Goal: Information Seeking & Learning: Find specific fact

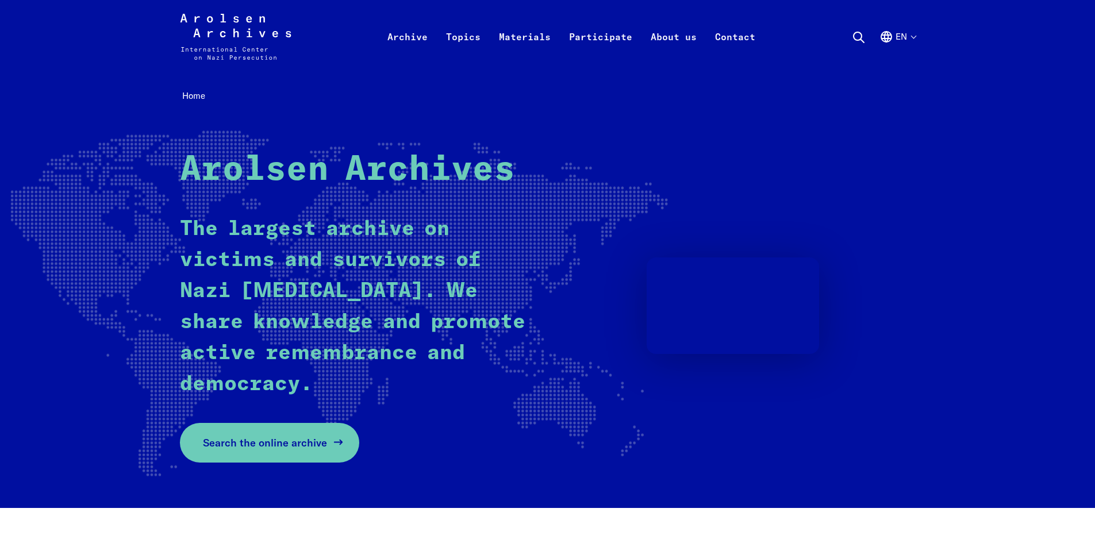
click at [302, 445] on span "Search the online archive" at bounding box center [265, 443] width 124 height 16
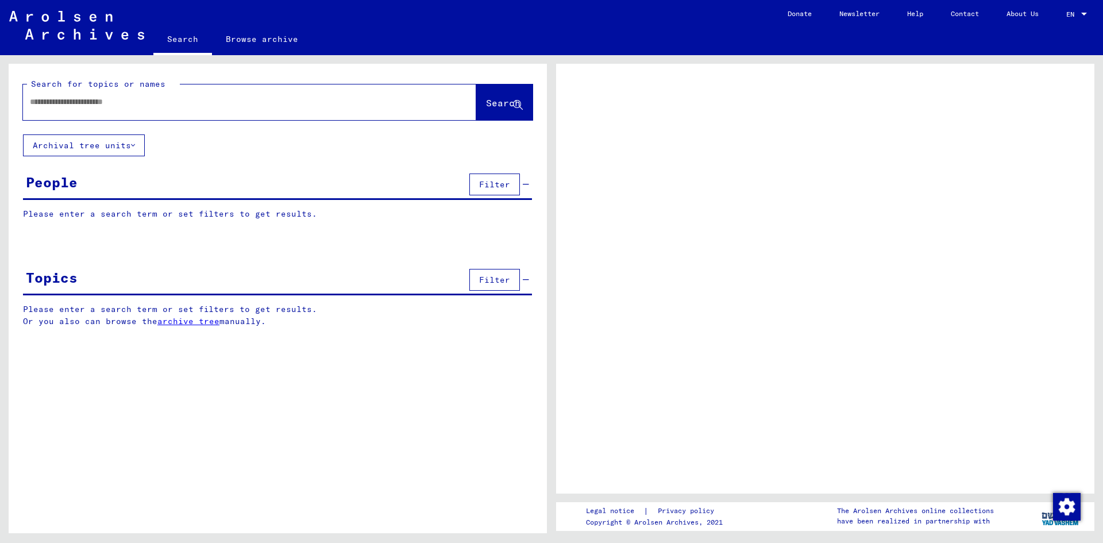
click at [77, 109] on div at bounding box center [236, 102] width 426 height 26
click at [86, 102] on input "text" at bounding box center [239, 102] width 419 height 12
type input "*****"
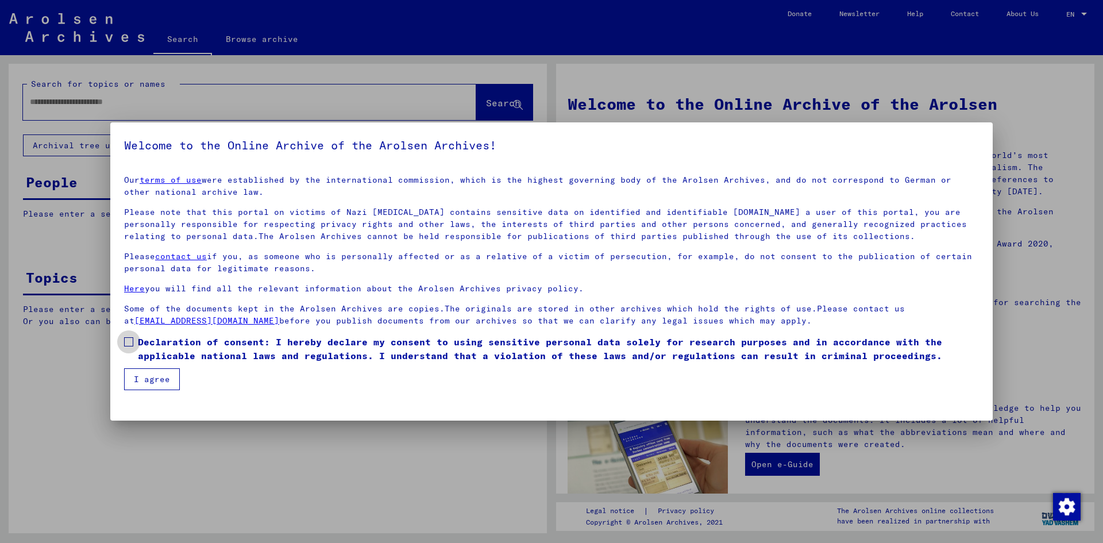
click at [129, 341] on span at bounding box center [128, 341] width 9 height 9
click at [153, 383] on button "I agree" at bounding box center [152, 379] width 56 height 22
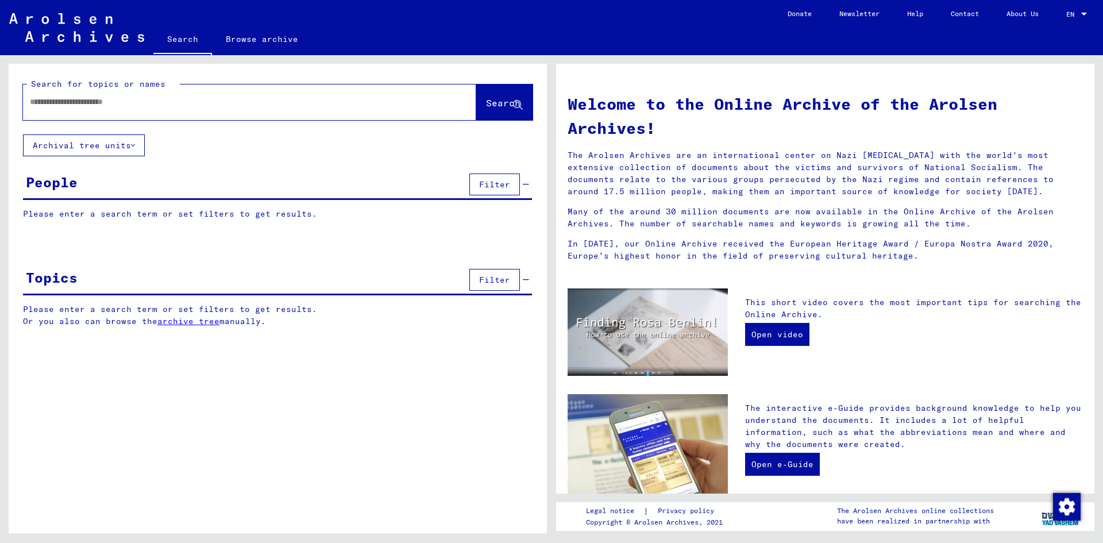
click at [233, 100] on input "text" at bounding box center [236, 102] width 412 height 12
click at [499, 94] on button "Search" at bounding box center [504, 102] width 56 height 36
click at [499, 95] on button "Search" at bounding box center [504, 102] width 56 height 36
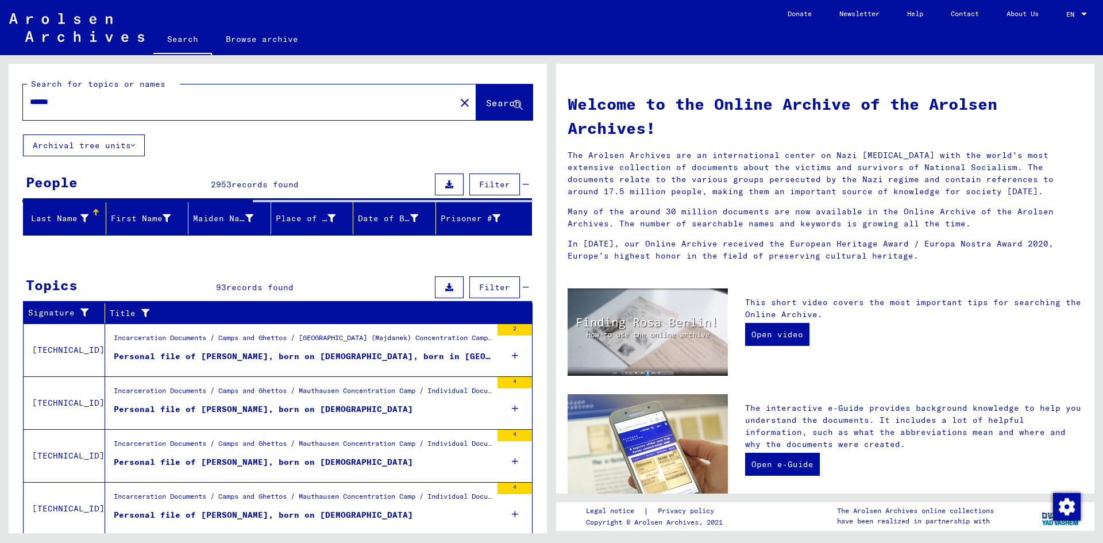
click at [63, 105] on input "******" at bounding box center [236, 102] width 412 height 12
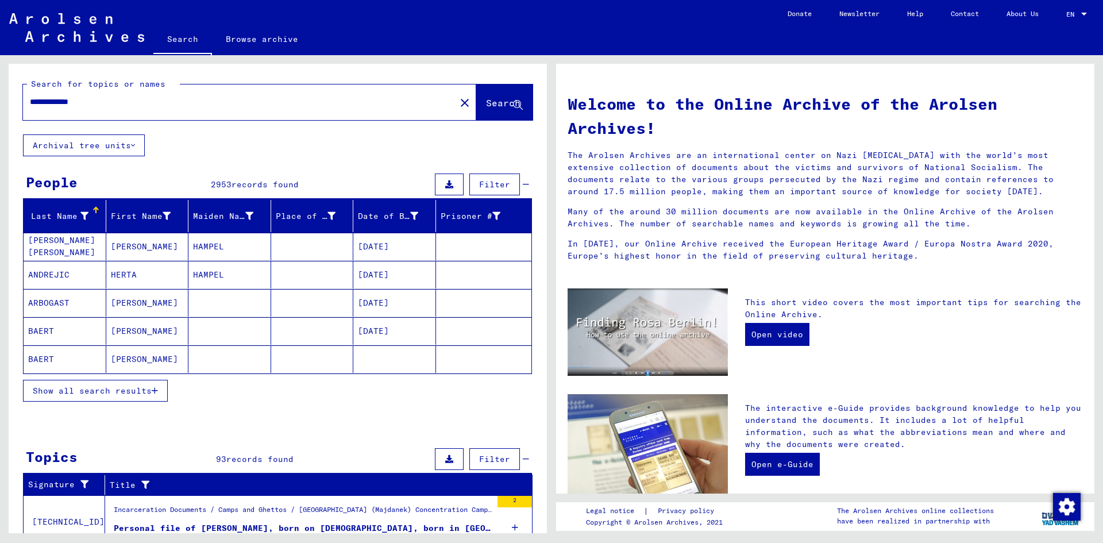
type input "**********"
click at [486, 102] on span "Search" at bounding box center [503, 102] width 34 height 11
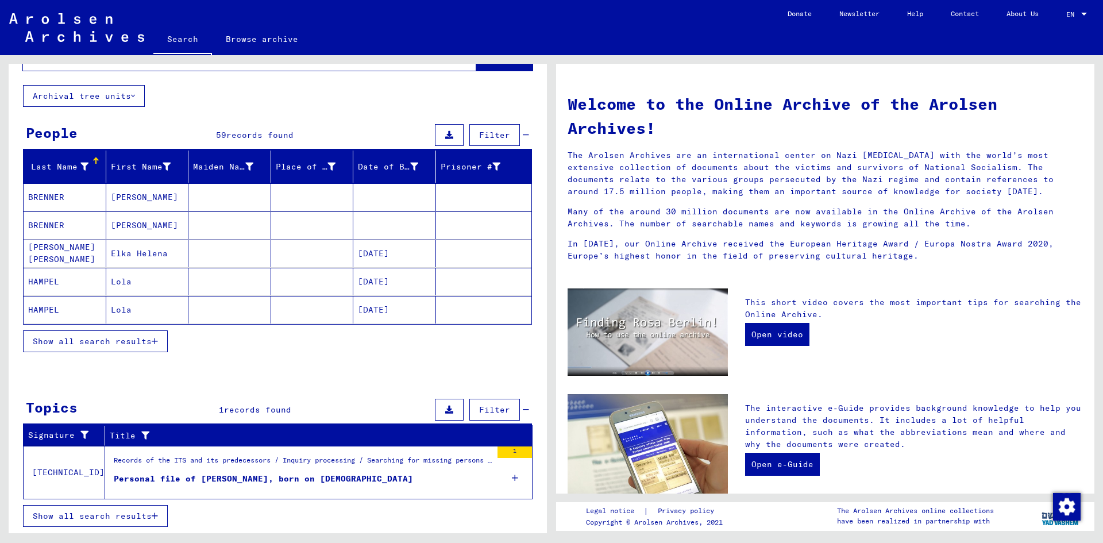
scroll to position [48, 0]
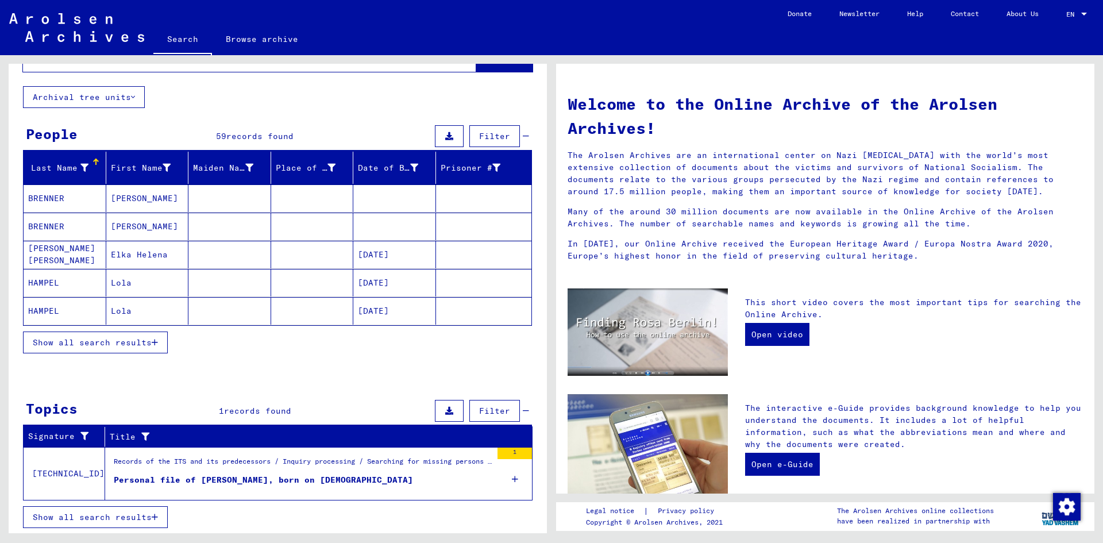
click at [151, 346] on span "Show all search results" at bounding box center [92, 342] width 119 height 10
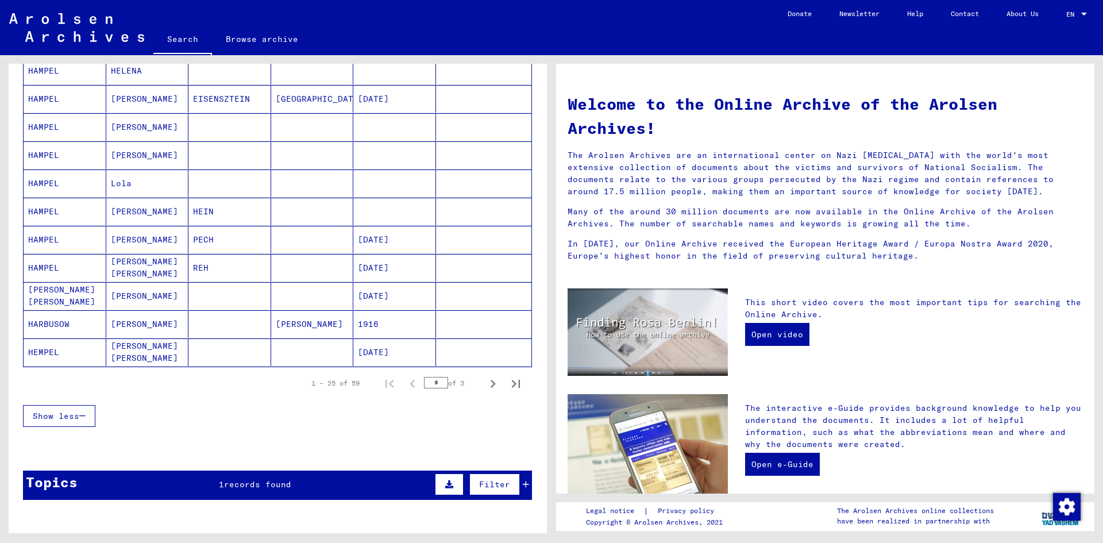
scroll to position [572, 0]
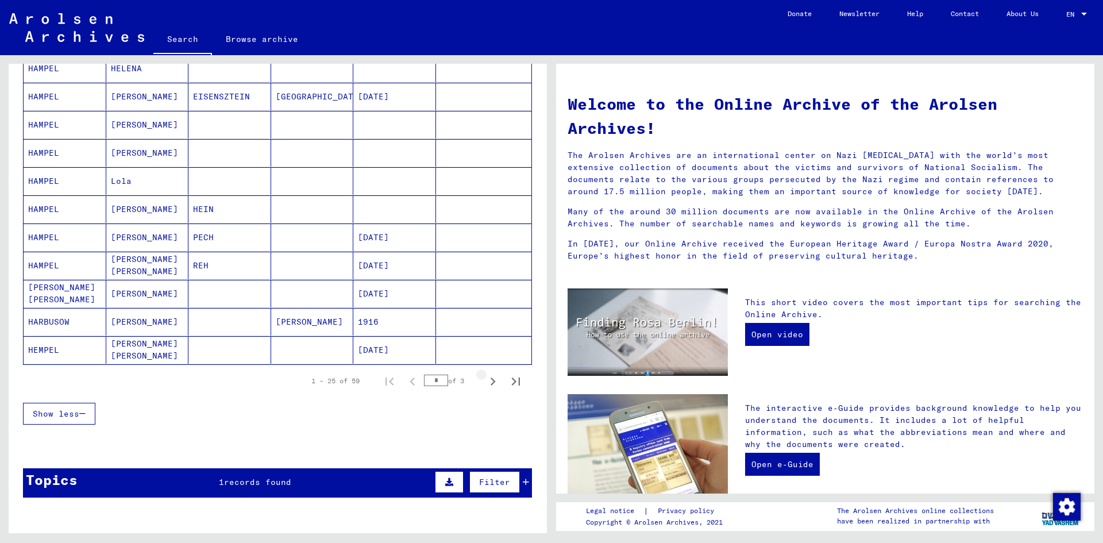
click at [485, 383] on icon "Next page" at bounding box center [493, 382] width 16 height 16
type input "*"
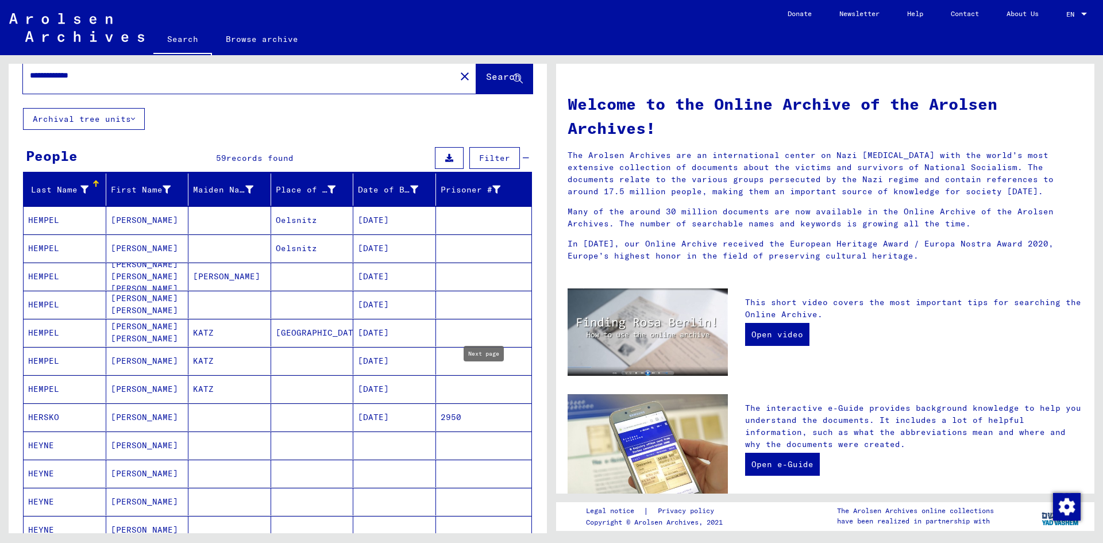
scroll to position [0, 0]
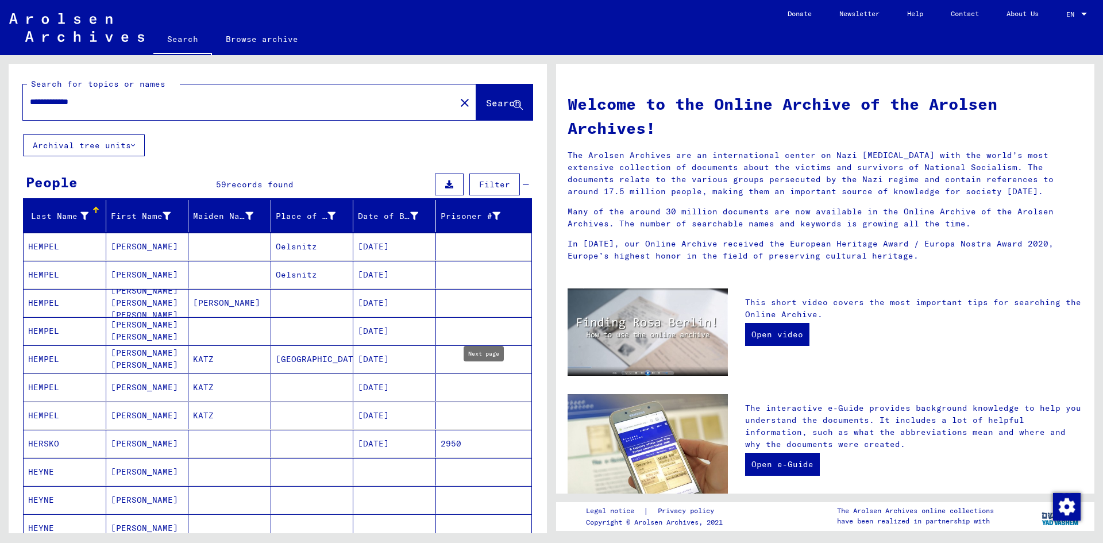
click at [116, 247] on mat-cell "[PERSON_NAME]" at bounding box center [147, 247] width 83 height 28
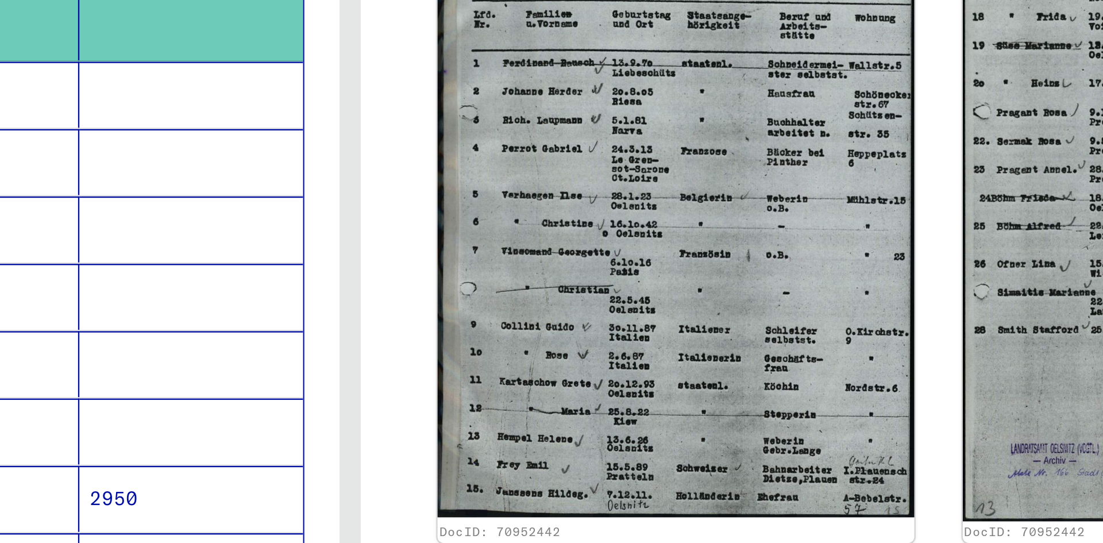
scroll to position [167, 0]
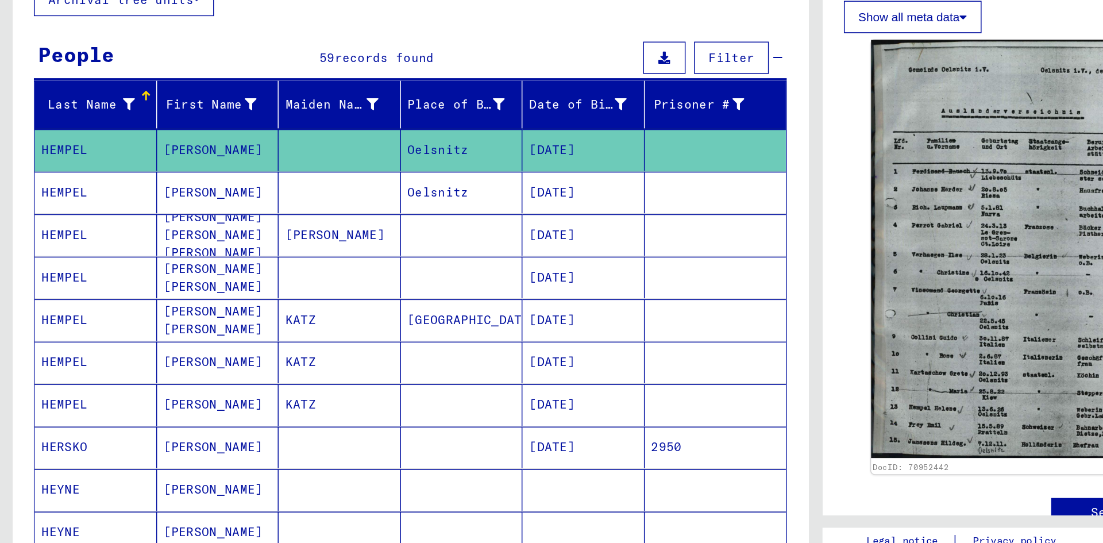
click at [378, 280] on mat-cell "[DATE]" at bounding box center [394, 275] width 83 height 28
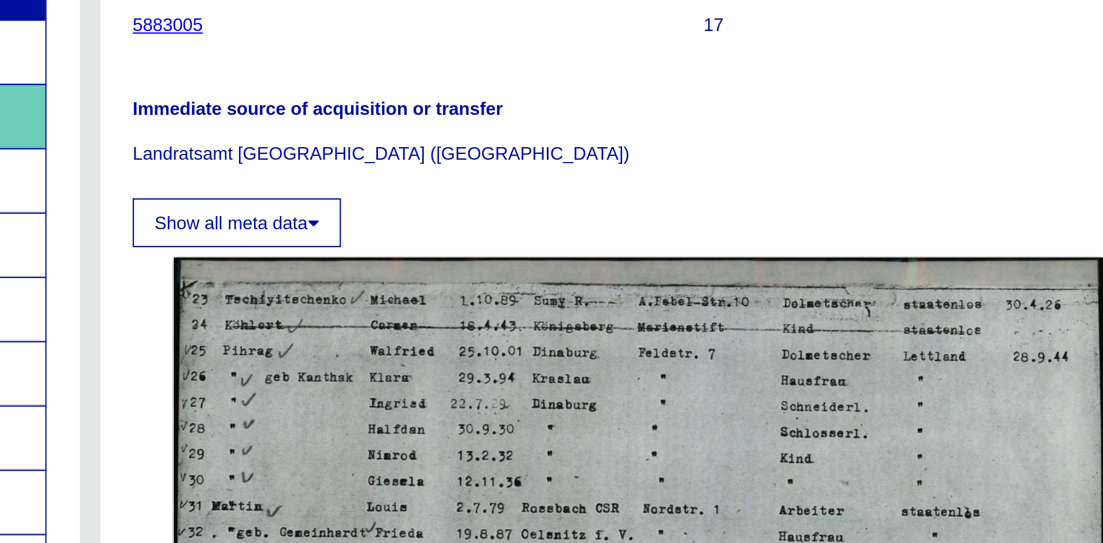
click at [647, 322] on button "Show all meta data" at bounding box center [617, 324] width 93 height 22
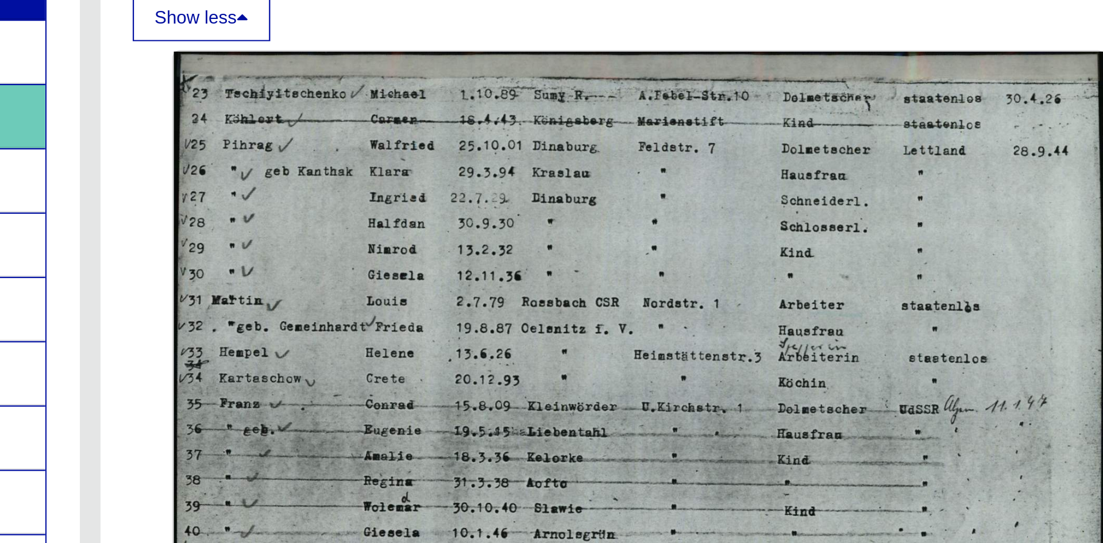
click at [791, 429] on img at bounding box center [796, 393] width 415 height 292
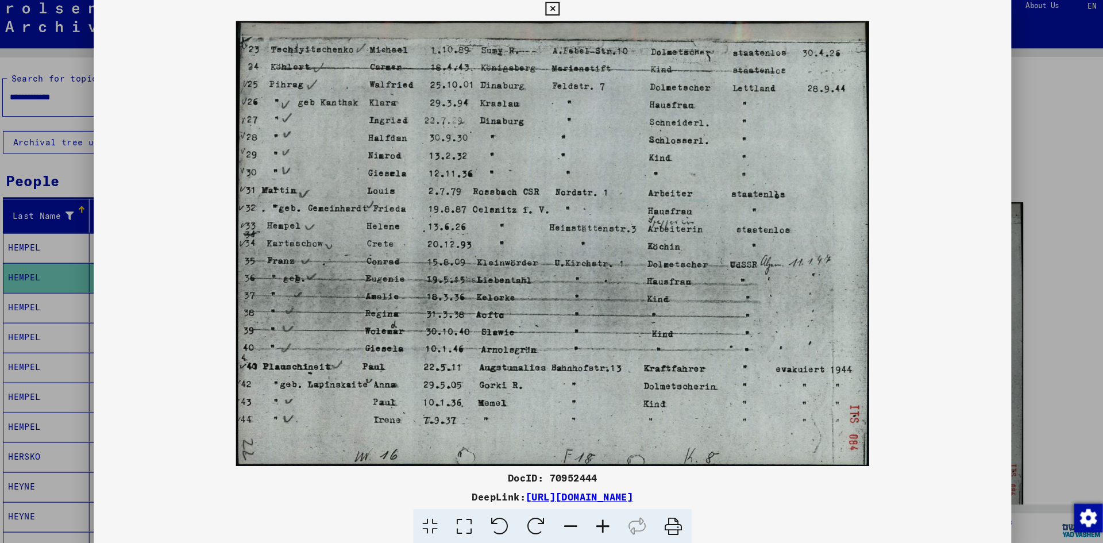
click at [561, 15] on button at bounding box center [551, 17] width 20 height 23
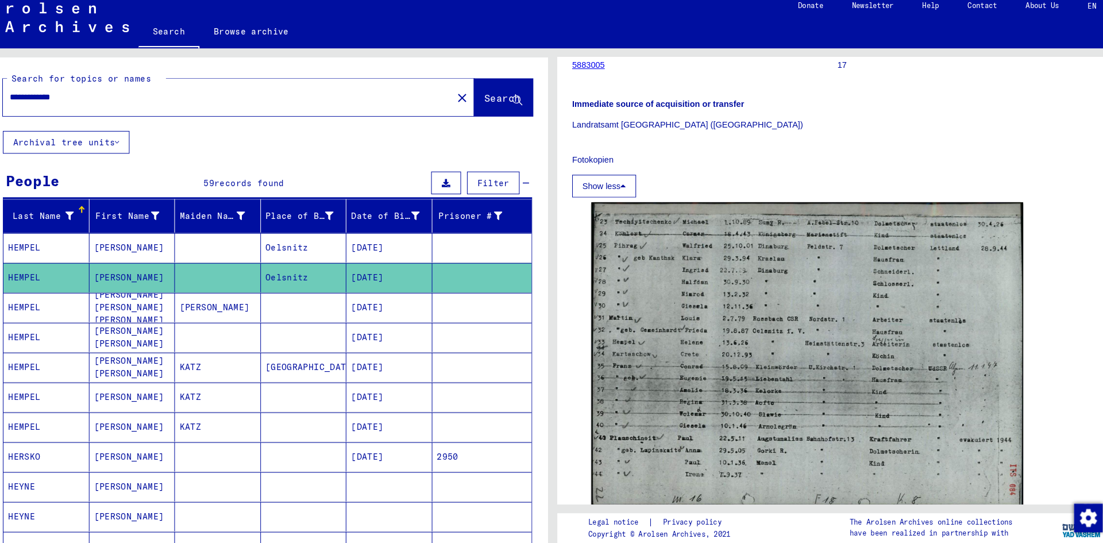
click at [367, 250] on mat-cell "[DATE]" at bounding box center [394, 247] width 83 height 28
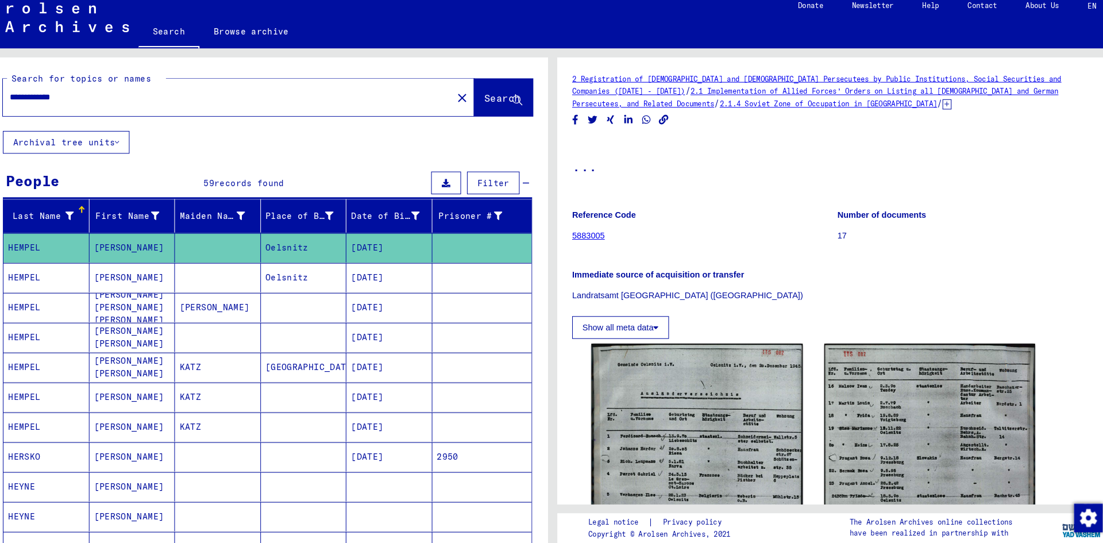
click at [737, 442] on img at bounding box center [690, 480] width 203 height 282
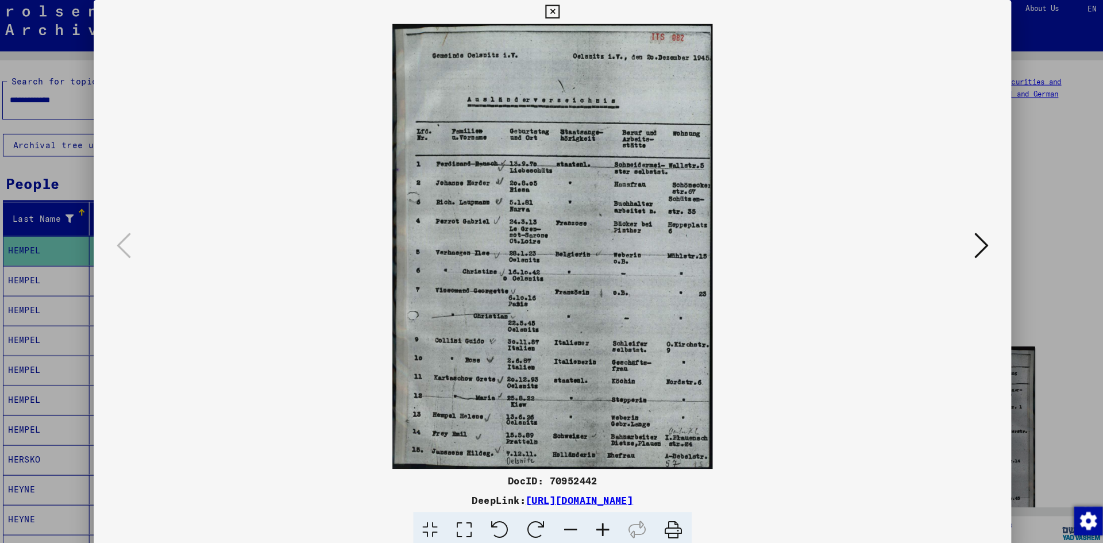
click at [552, 15] on icon at bounding box center [551, 17] width 13 height 14
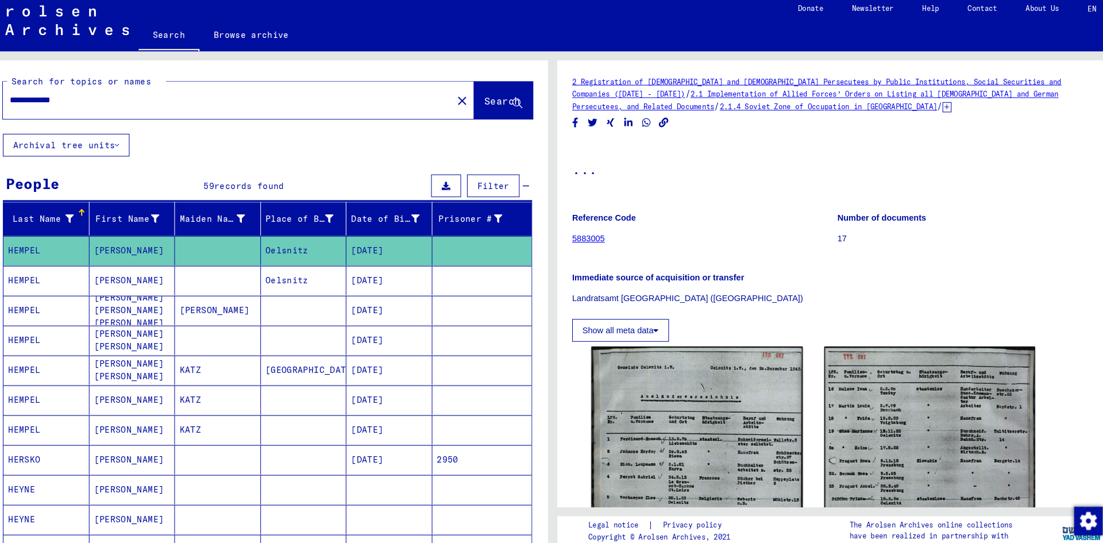
click at [188, 87] on div "**********" at bounding box center [249, 102] width 453 height 36
click at [150, 101] on input "**********" at bounding box center [239, 102] width 419 height 12
type input "*"
type input "********"
click at [482, 111] on button "Search" at bounding box center [504, 102] width 56 height 36
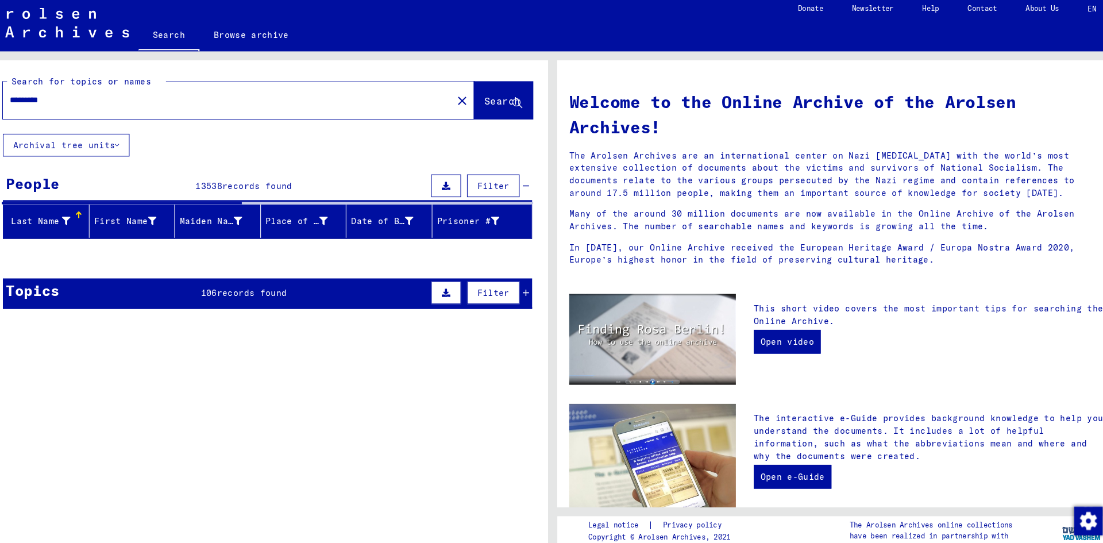
click at [132, 106] on input "********" at bounding box center [236, 102] width 412 height 12
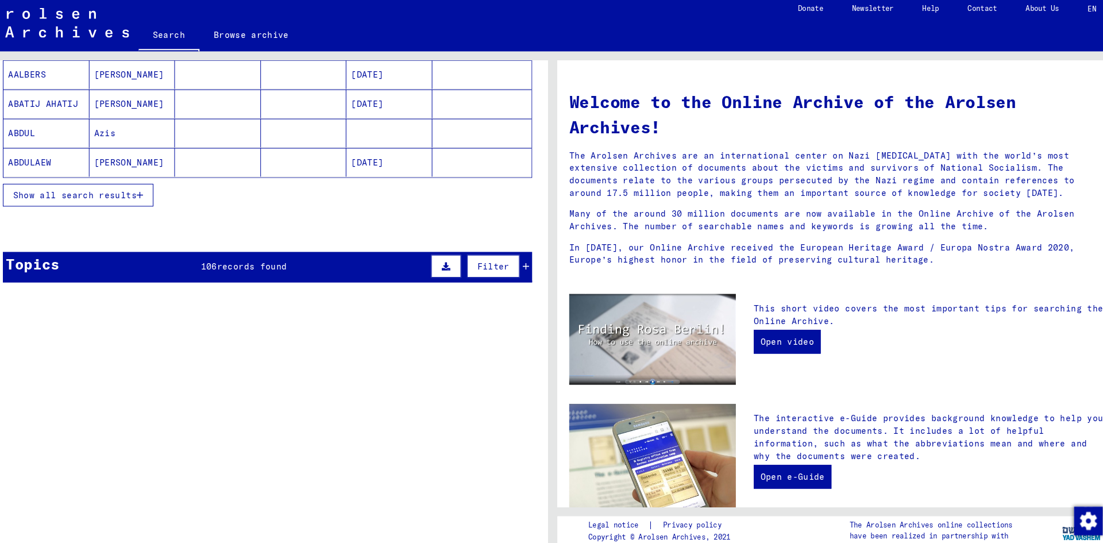
scroll to position [228, 0]
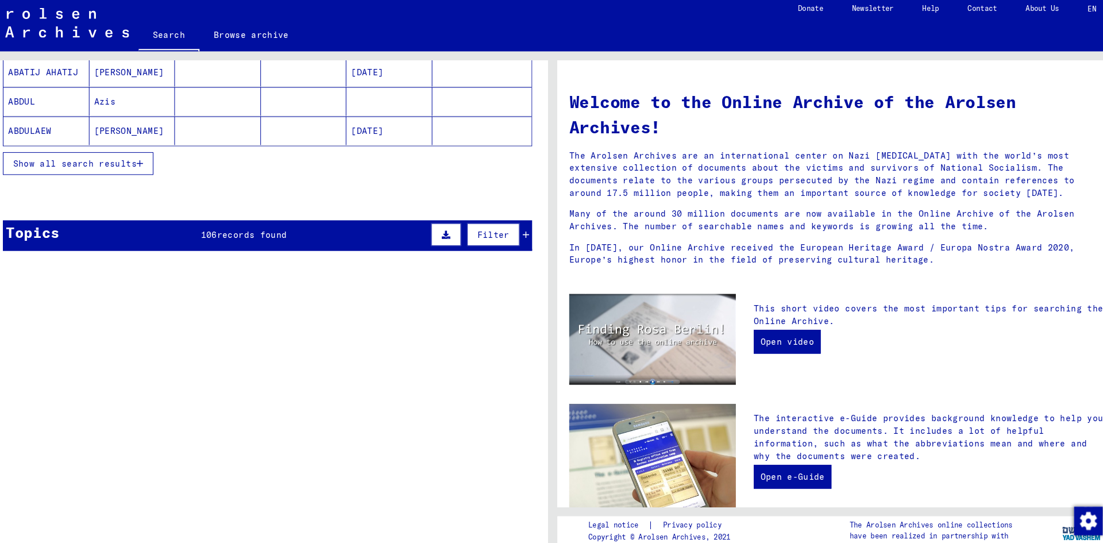
click at [356, 254] on div "Title" at bounding box center [307, 258] width 394 height 12
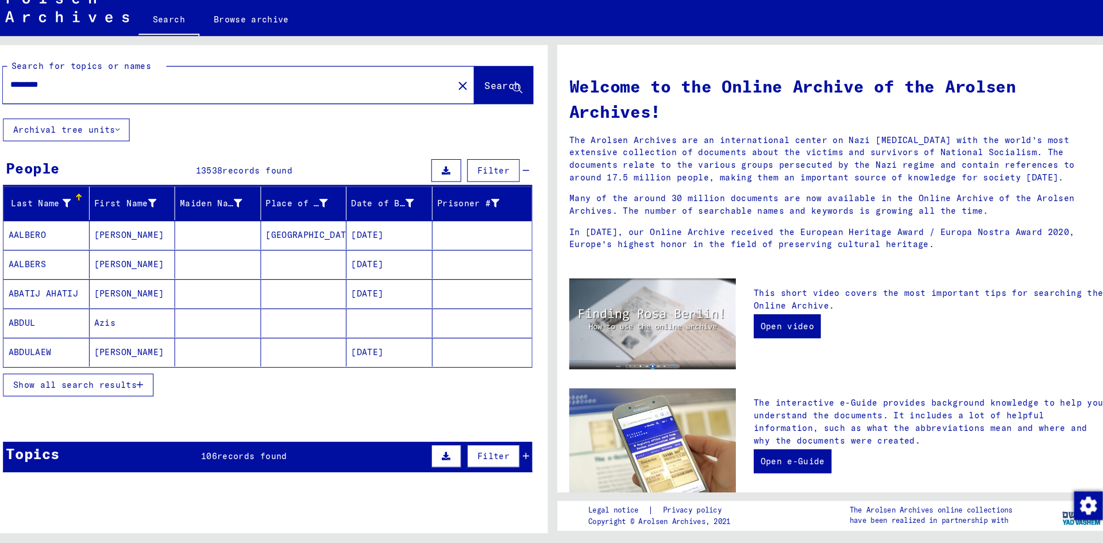
scroll to position [0, 0]
click at [371, 249] on mat-cell "[DATE]" at bounding box center [394, 247] width 83 height 28
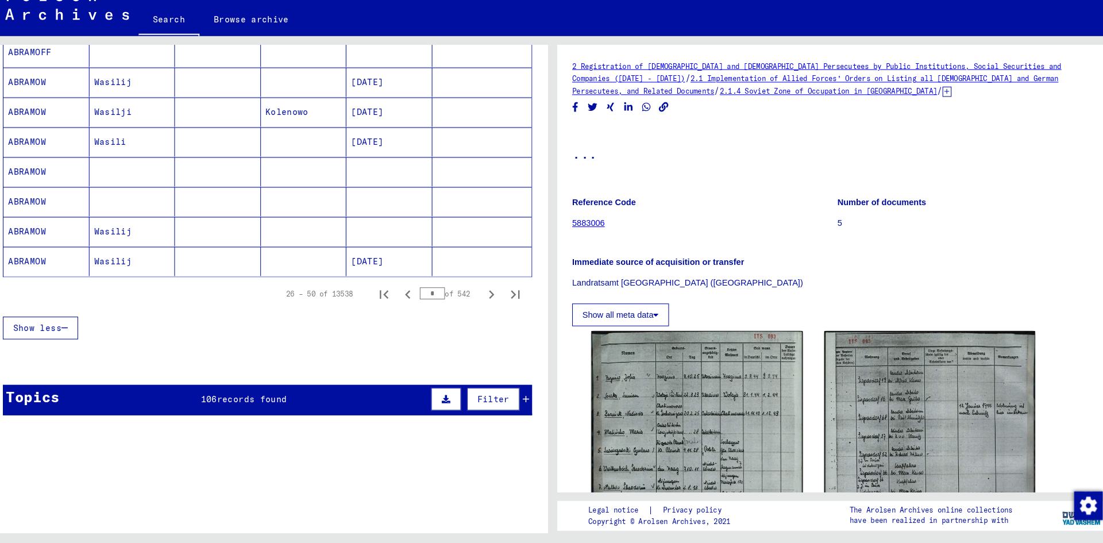
scroll to position [659, 0]
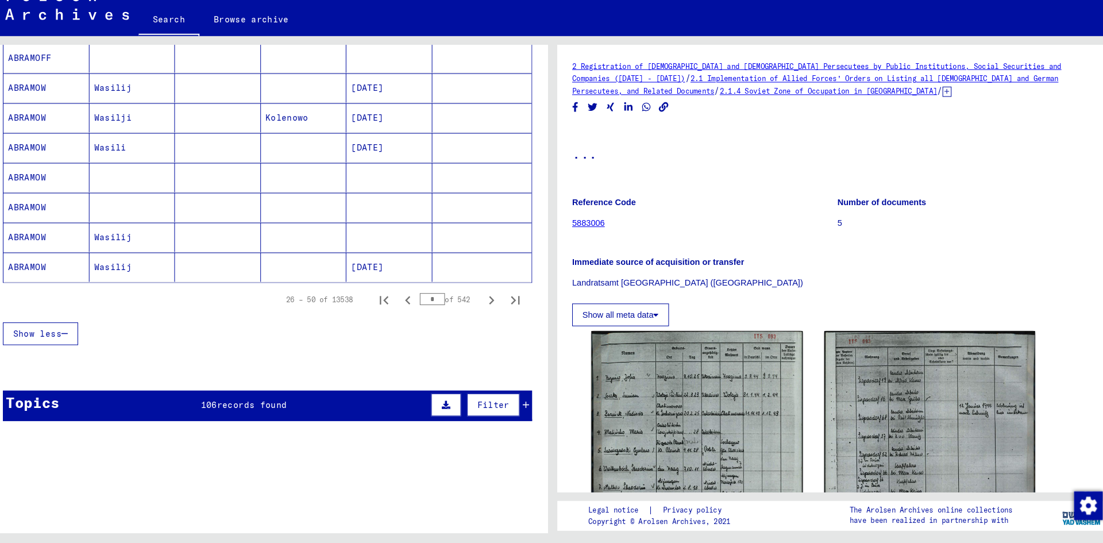
click at [485, 303] on icon "Next page" at bounding box center [493, 309] width 16 height 16
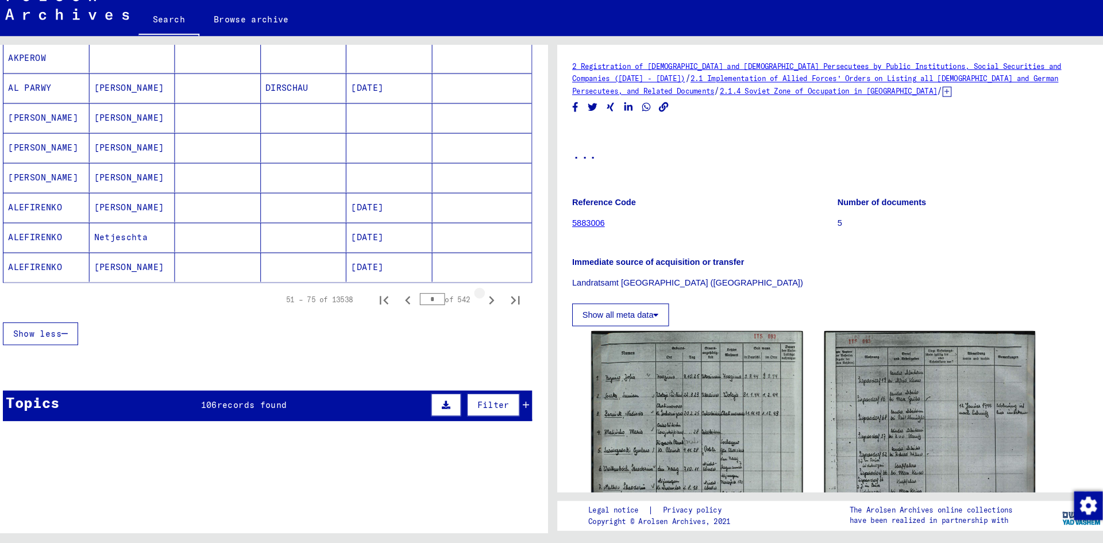
type input "*"
click at [434, 311] on input "*" at bounding box center [436, 307] width 24 height 11
click at [488, 305] on icon "Next page" at bounding box center [493, 309] width 16 height 16
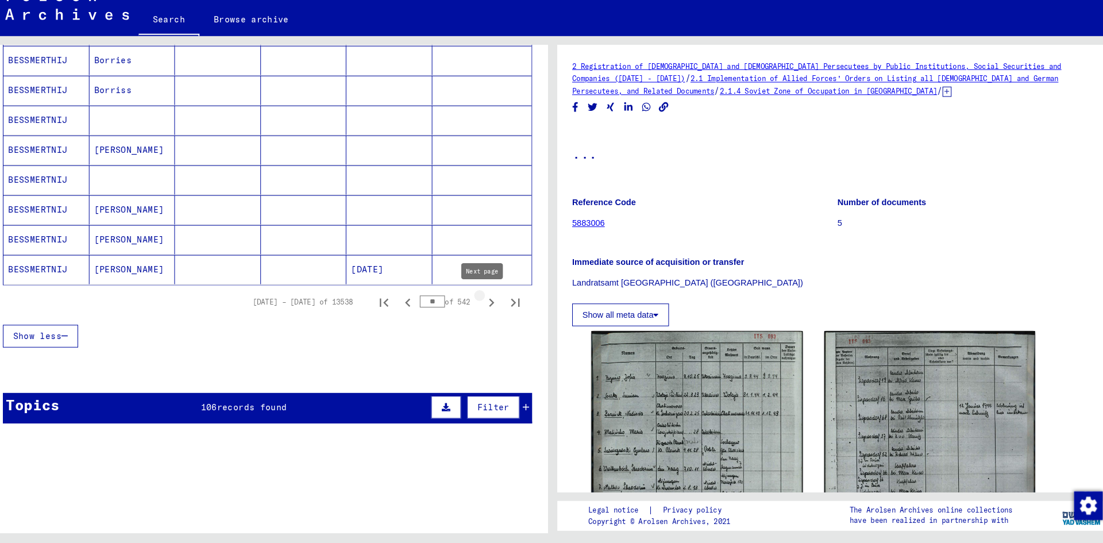
scroll to position [661, 0]
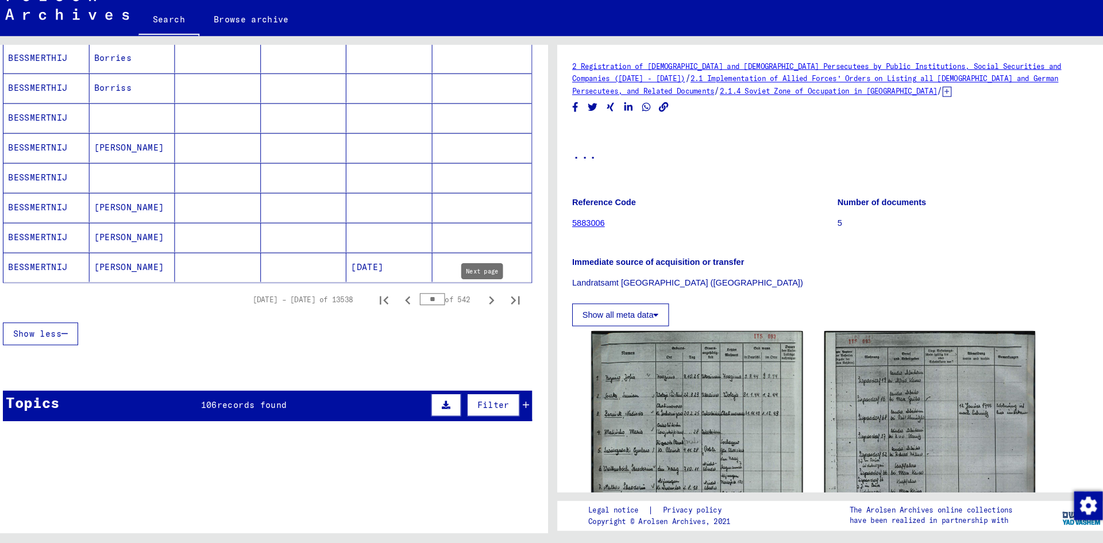
click at [430, 310] on input "**" at bounding box center [436, 307] width 24 height 11
type input "*"
click at [487, 305] on icon "Next page" at bounding box center [493, 309] width 16 height 16
type input "***"
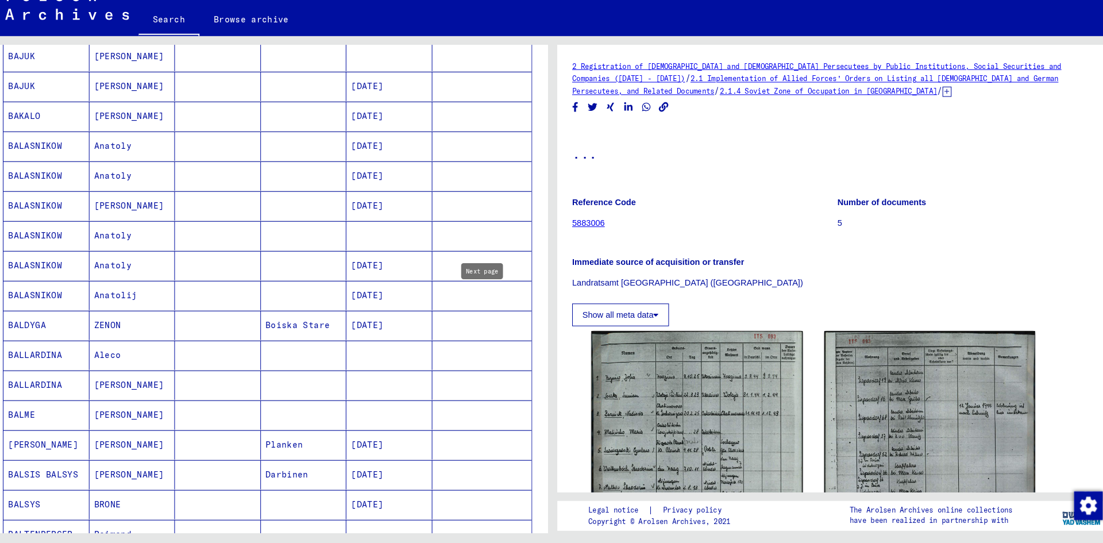
scroll to position [227, 0]
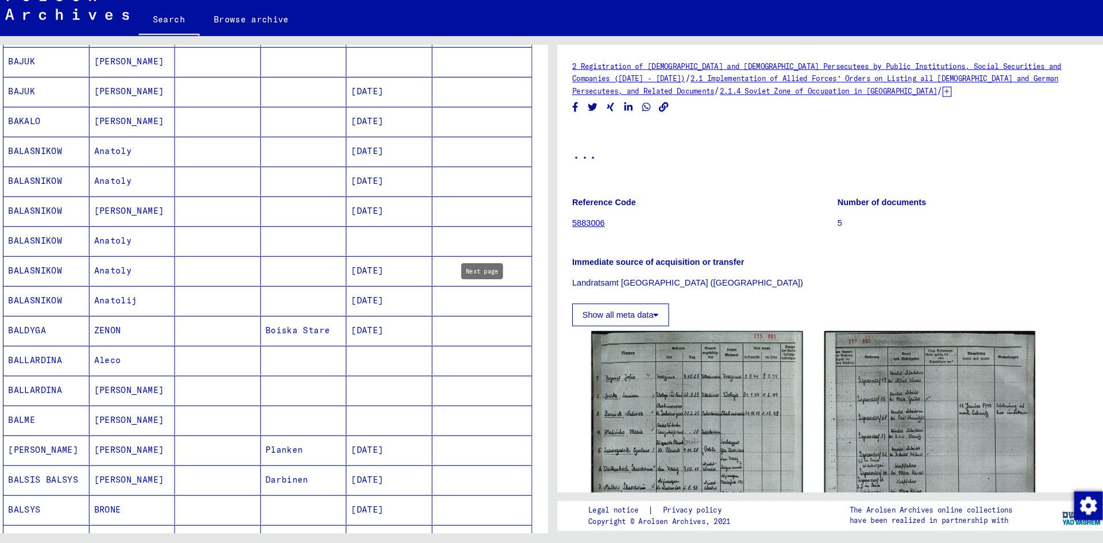
click at [481, 324] on mat-cell at bounding box center [484, 338] width 96 height 28
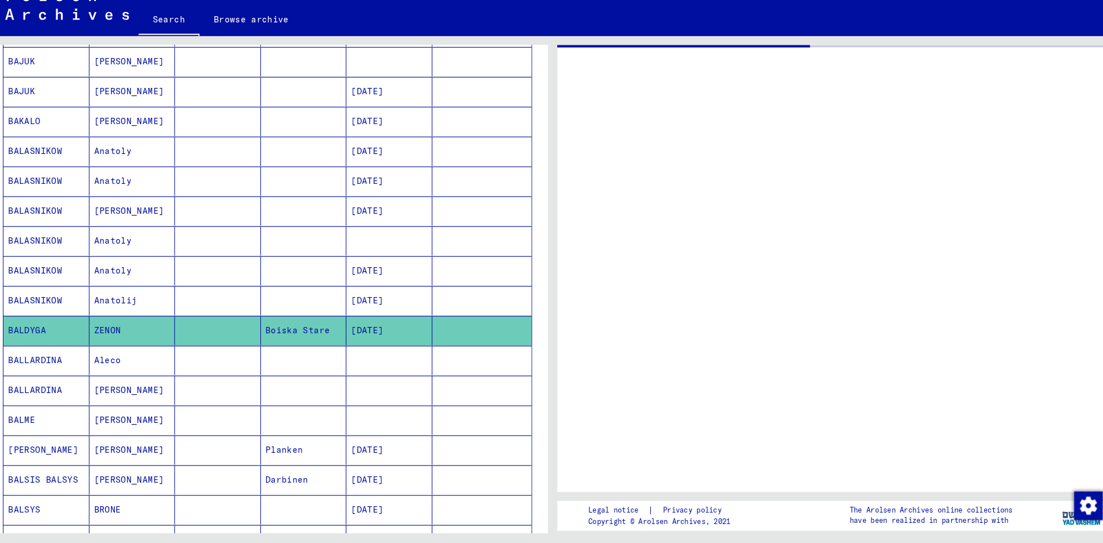
click at [470, 345] on mat-cell at bounding box center [484, 338] width 96 height 28
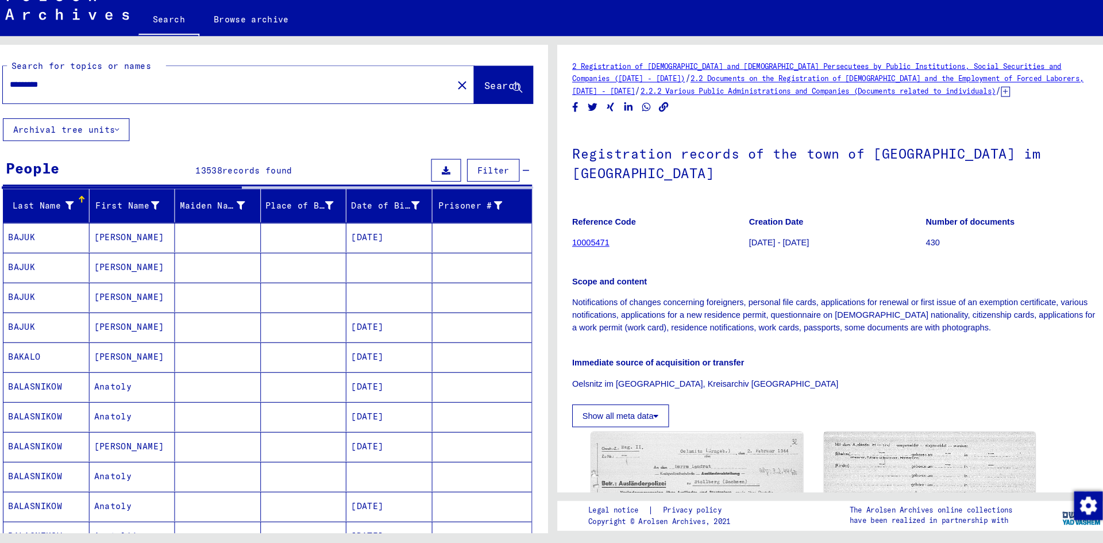
click at [135, 103] on input "********" at bounding box center [239, 102] width 419 height 12
type input "**********"
click at [486, 99] on span "Search" at bounding box center [503, 102] width 34 height 11
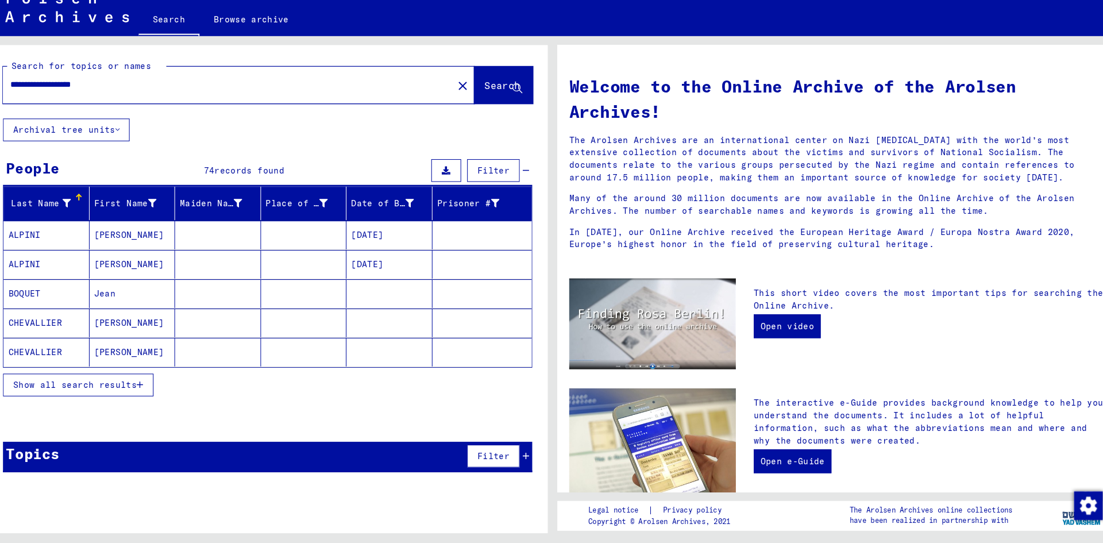
click at [152, 392] on icon "button" at bounding box center [155, 391] width 6 height 8
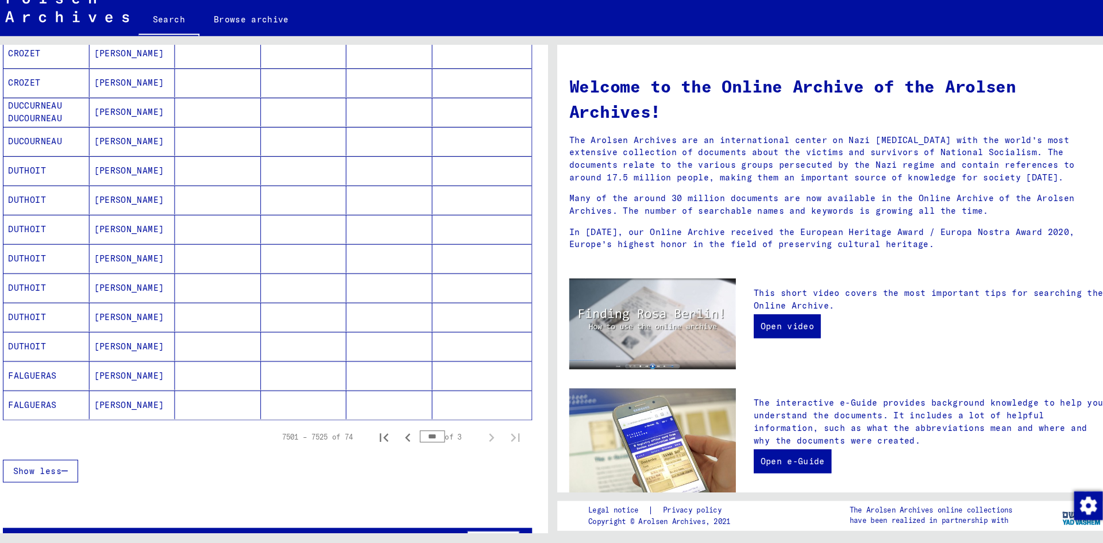
scroll to position [549, 0]
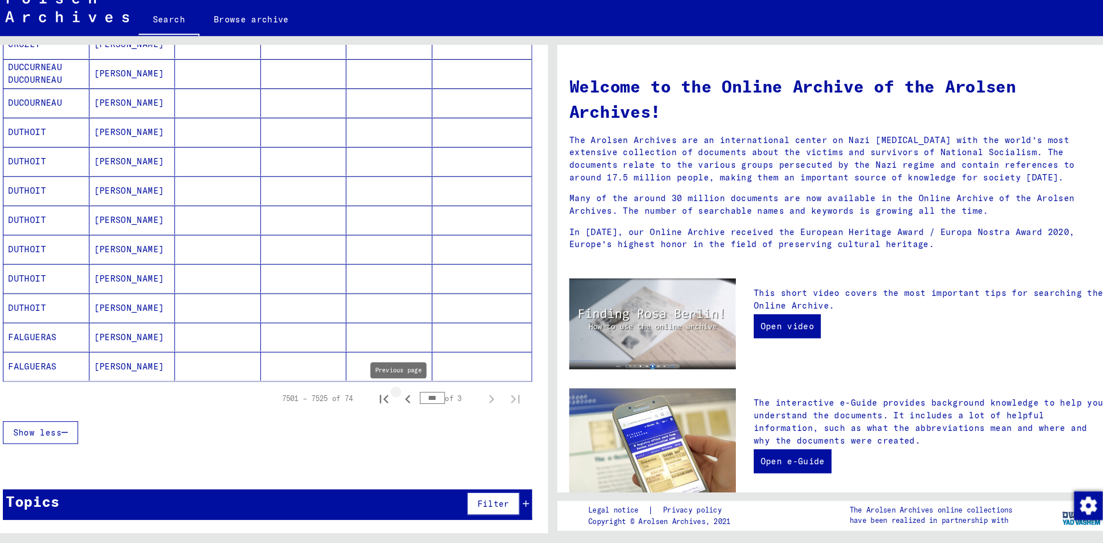
click at [405, 401] on icon "Previous page" at bounding box center [413, 405] width 16 height 16
type input "***"
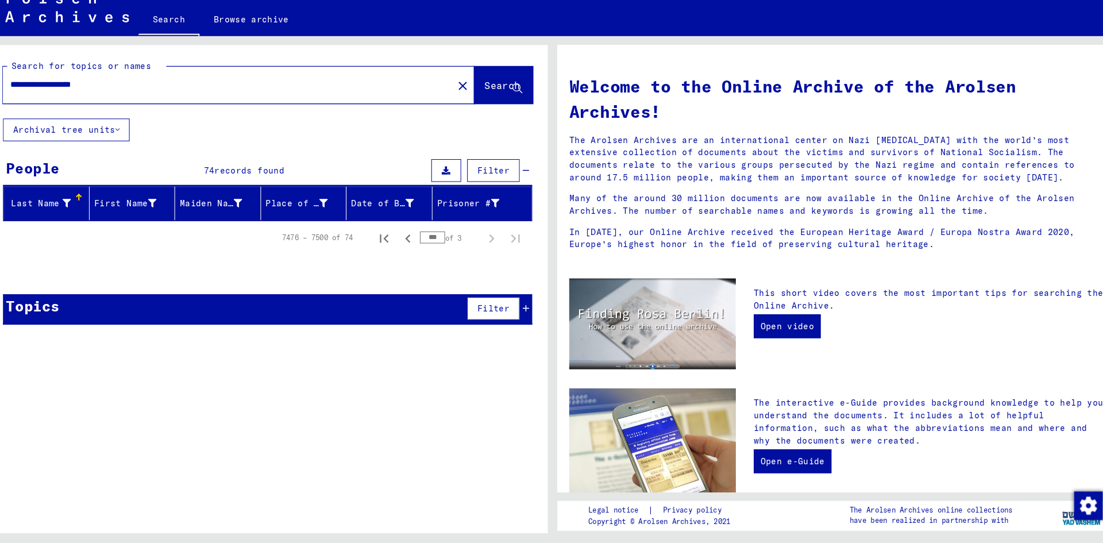
click at [264, 321] on div "Topics Filter" at bounding box center [277, 317] width 509 height 29
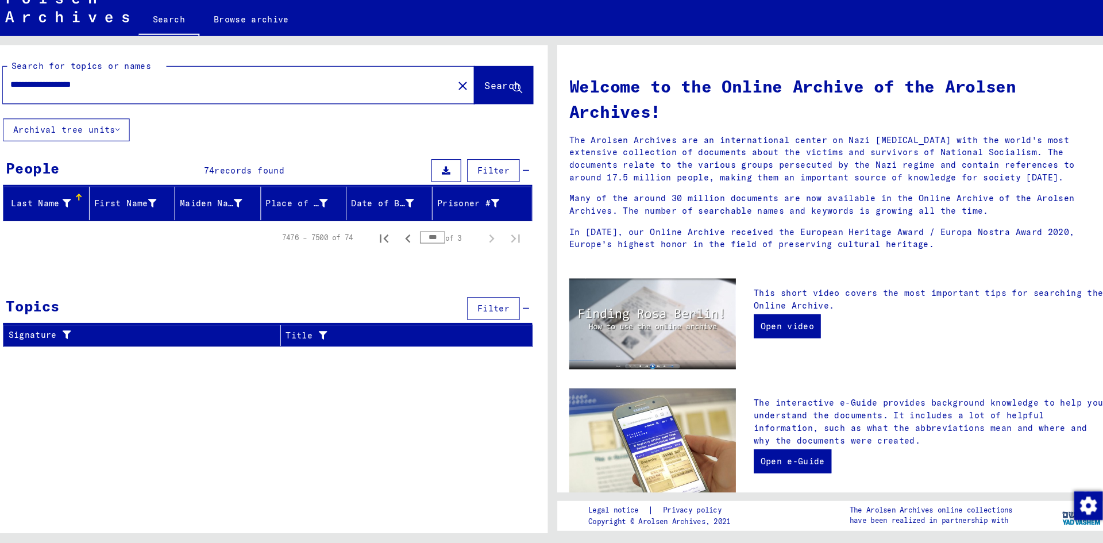
click at [131, 104] on input "**********" at bounding box center [236, 102] width 412 height 12
click at [486, 102] on span "Search" at bounding box center [503, 102] width 34 height 11
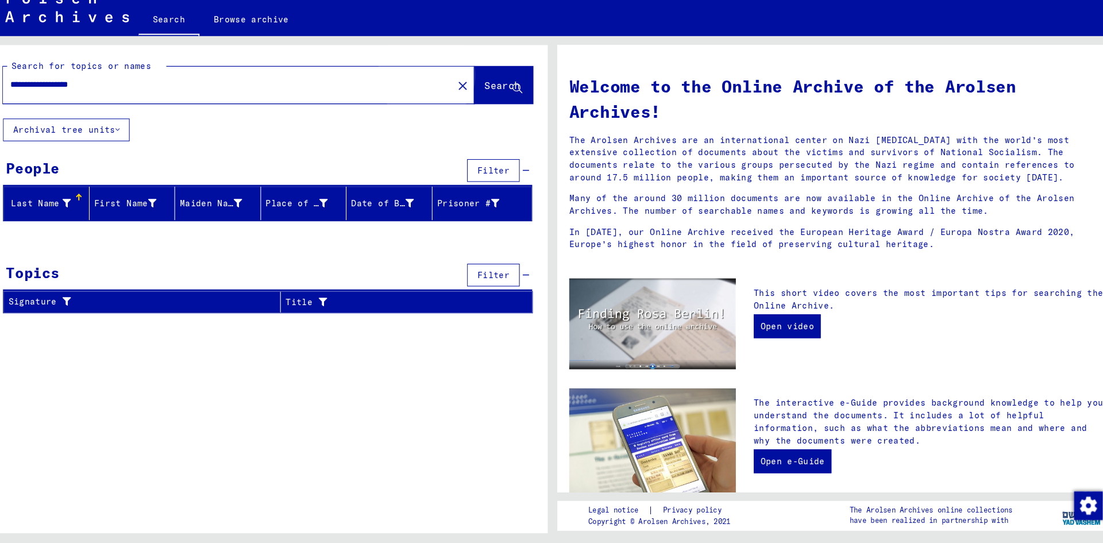
click at [486, 106] on span "Search" at bounding box center [503, 102] width 34 height 11
click at [128, 109] on div "**********" at bounding box center [232, 102] width 419 height 26
click at [239, 99] on input "**********" at bounding box center [236, 102] width 412 height 12
type input "*"
click at [505, 106] on span "Search" at bounding box center [503, 102] width 34 height 11
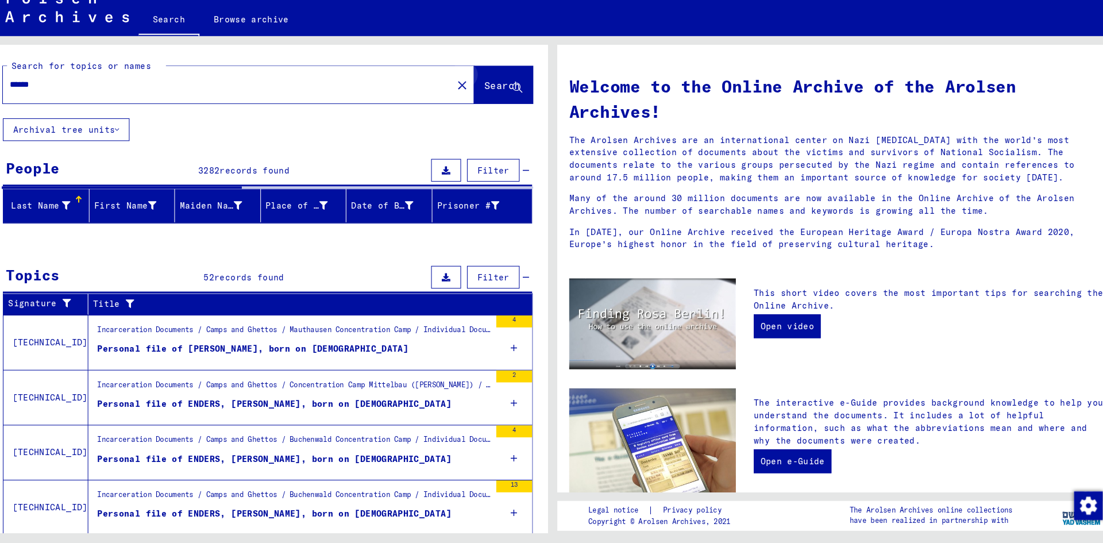
click at [513, 106] on icon at bounding box center [518, 106] width 10 height 10
click at [60, 99] on input "******" at bounding box center [236, 102] width 412 height 12
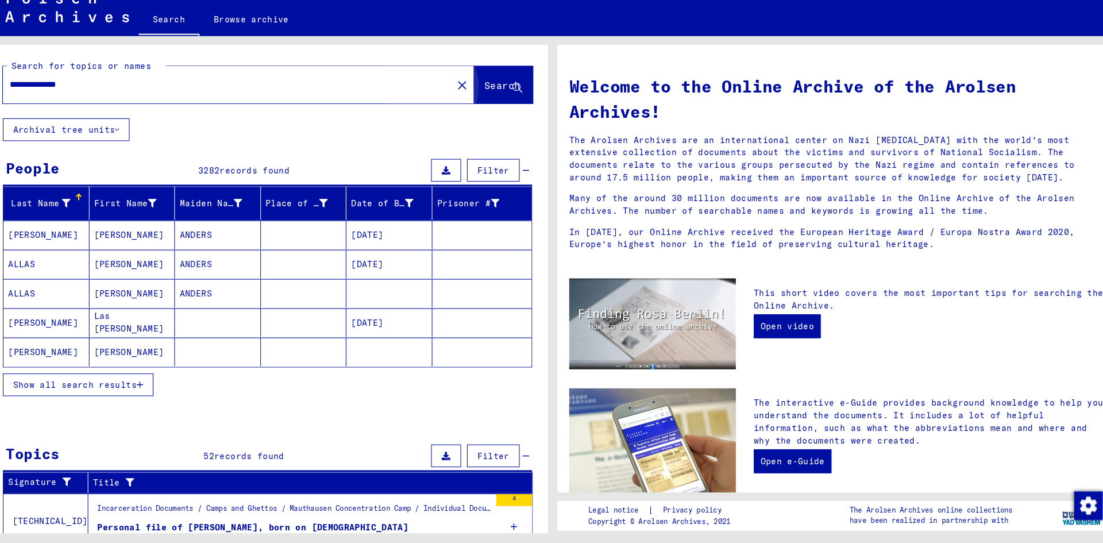
click at [476, 118] on button "Search" at bounding box center [504, 102] width 56 height 36
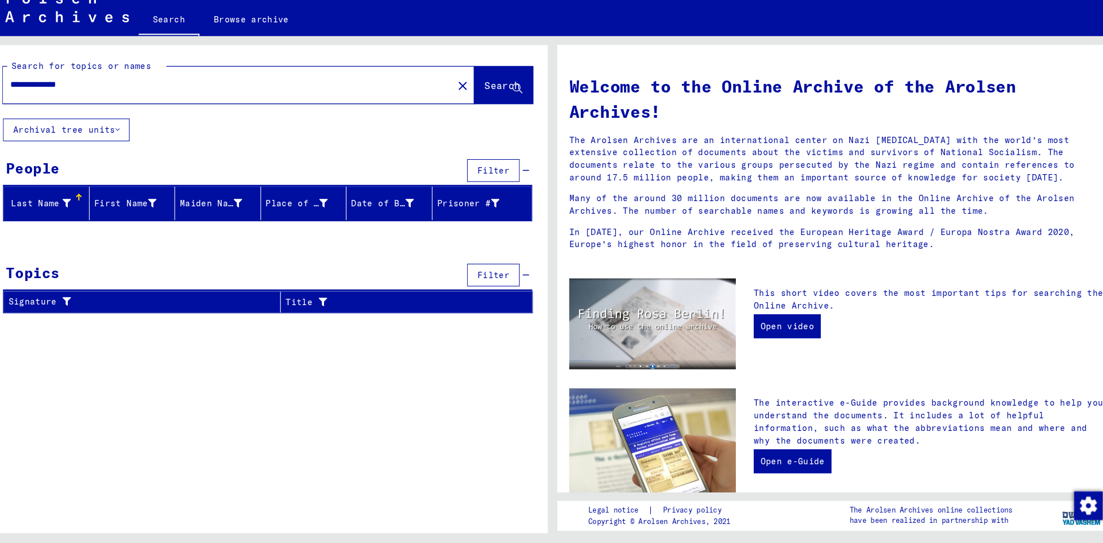
click at [110, 107] on input "**********" at bounding box center [236, 102] width 412 height 12
type input "******"
click at [486, 107] on span "Search" at bounding box center [503, 102] width 34 height 11
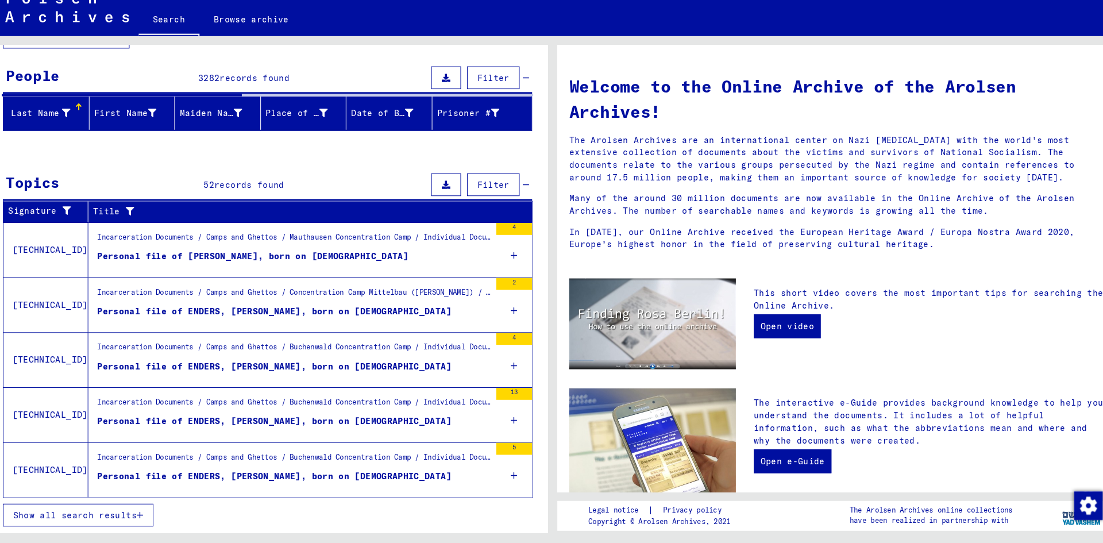
scroll to position [86, 0]
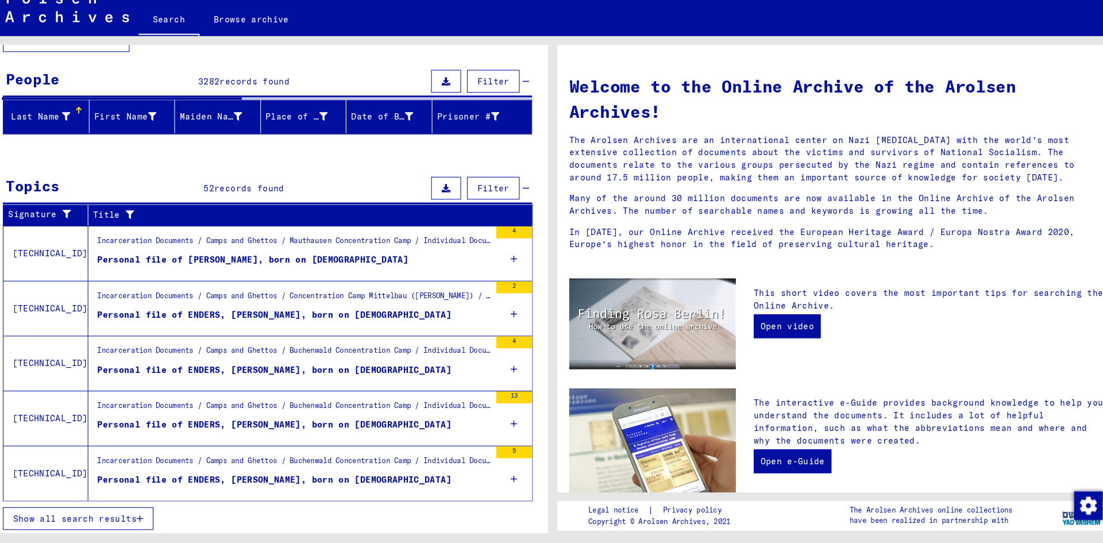
click at [116, 522] on span "Show all search results" at bounding box center [92, 519] width 119 height 10
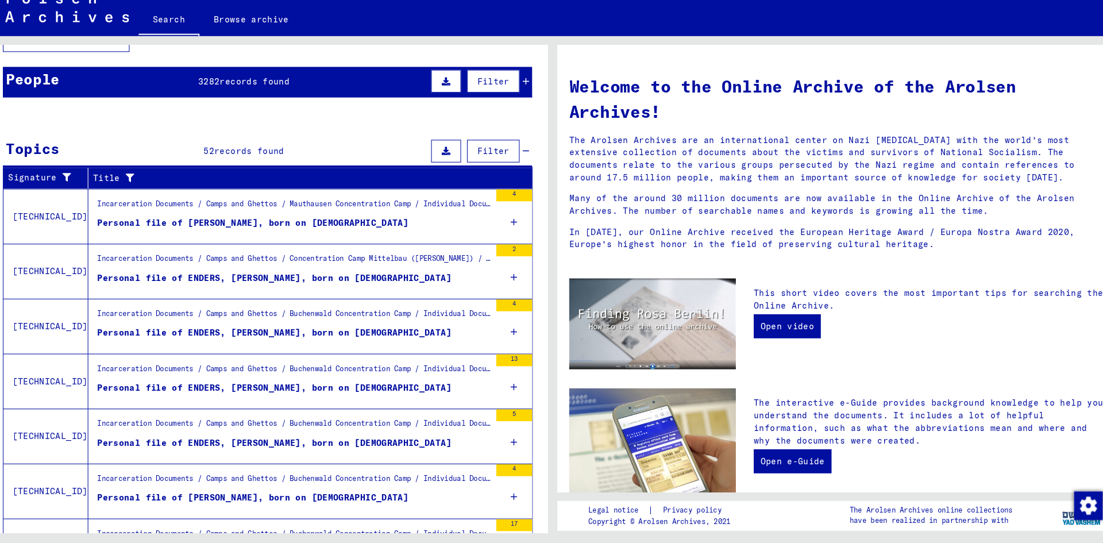
click at [307, 236] on div "Personal file of [PERSON_NAME], born on [DEMOGRAPHIC_DATA]" at bounding box center [263, 235] width 299 height 12
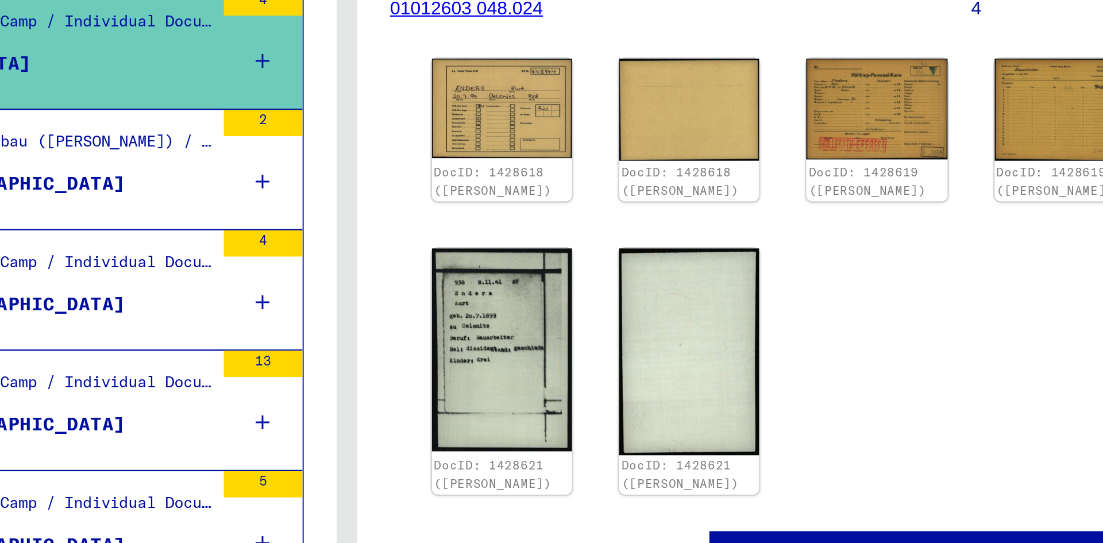
click at [636, 275] on img at bounding box center [619, 255] width 61 height 44
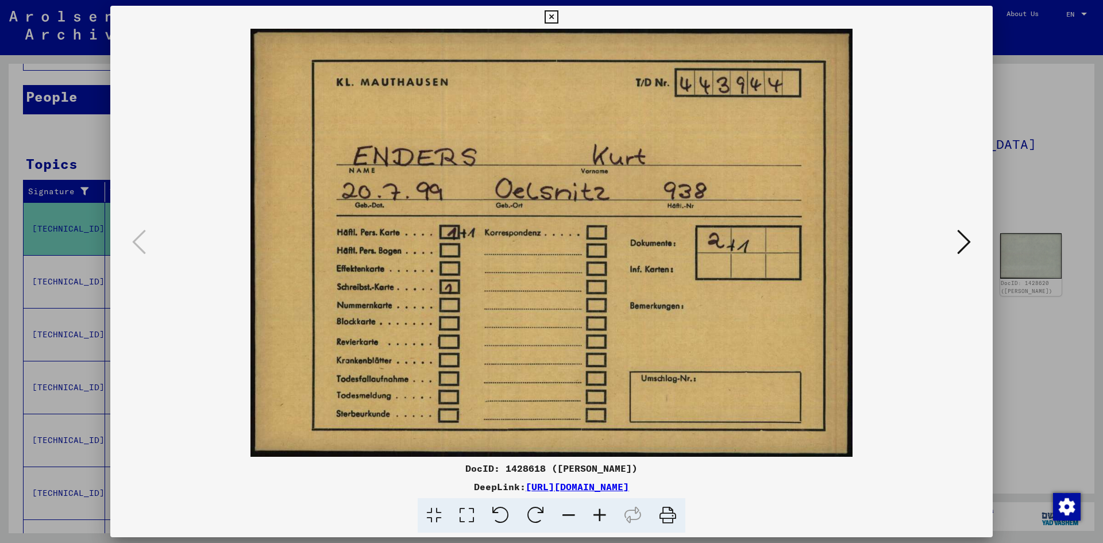
click at [963, 241] on icon at bounding box center [964, 242] width 14 height 28
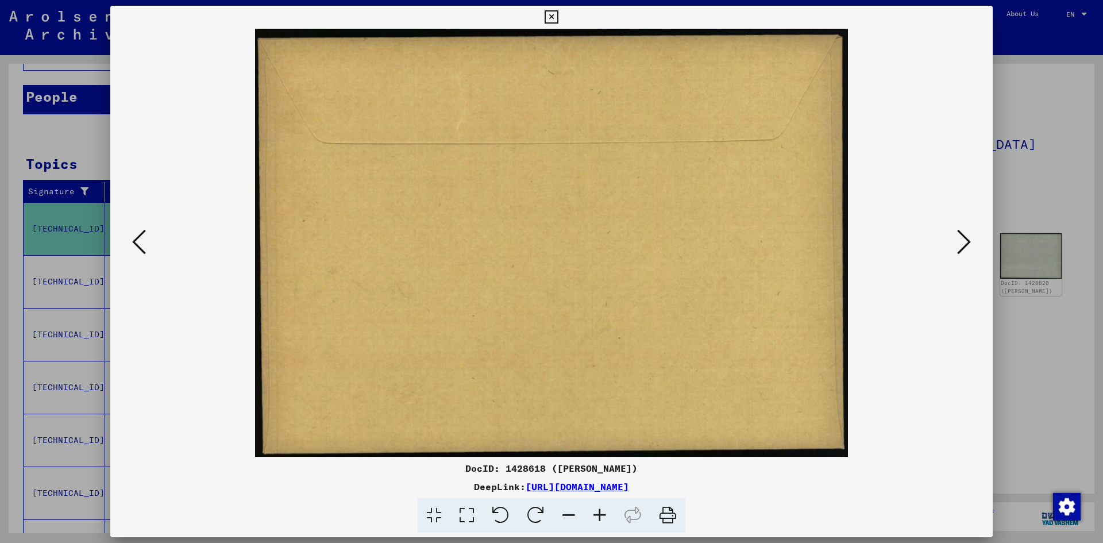
click at [963, 241] on icon at bounding box center [964, 242] width 14 height 28
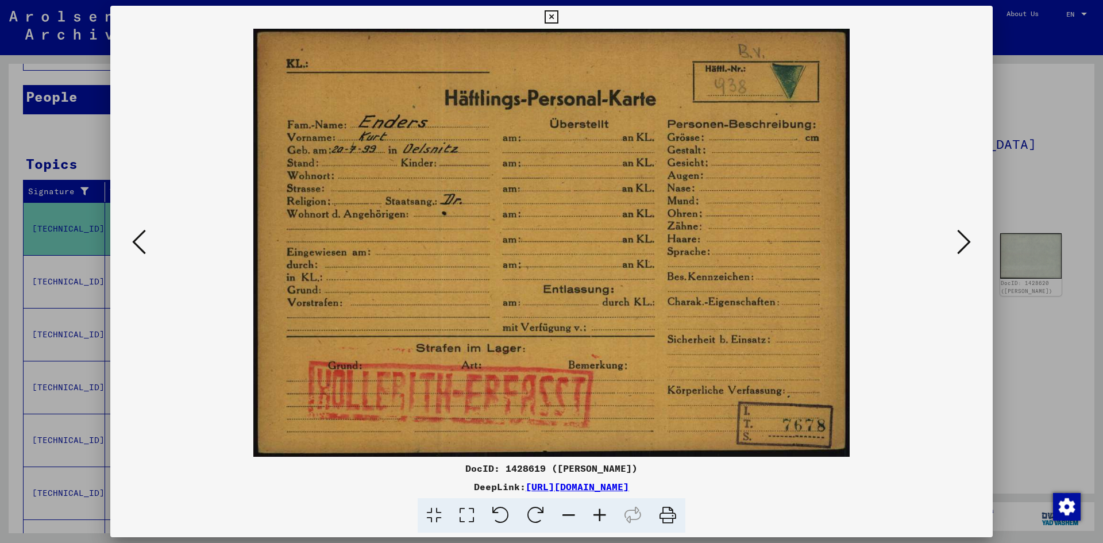
click at [958, 241] on icon at bounding box center [964, 242] width 14 height 28
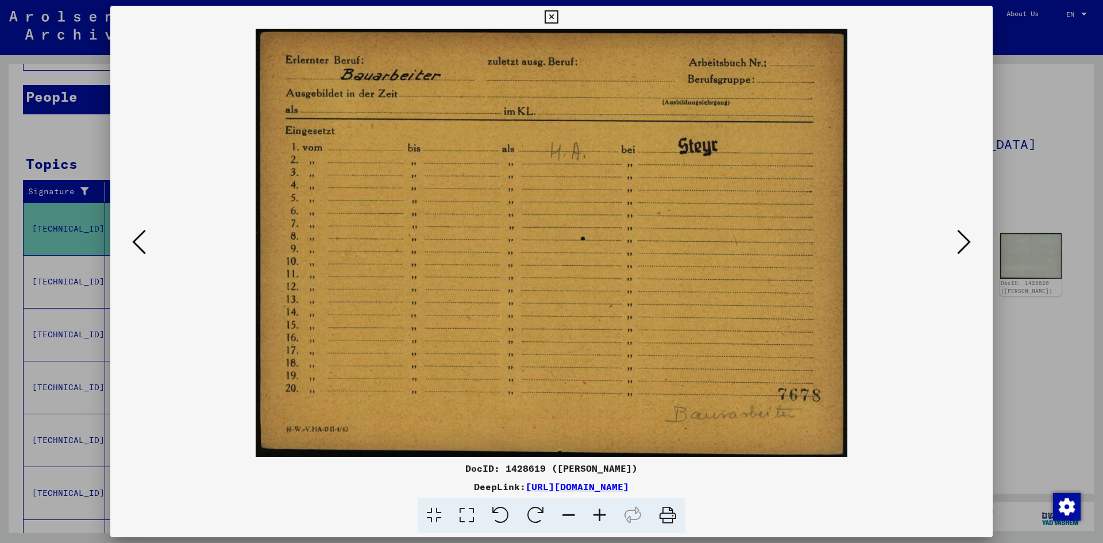
click at [958, 241] on icon at bounding box center [964, 242] width 14 height 28
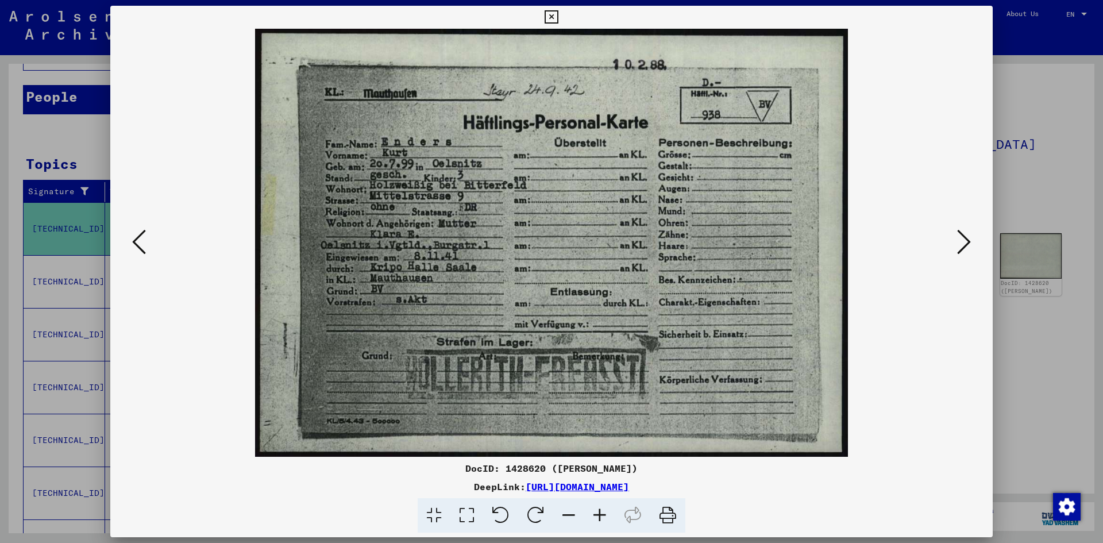
click at [960, 238] on icon at bounding box center [964, 242] width 14 height 28
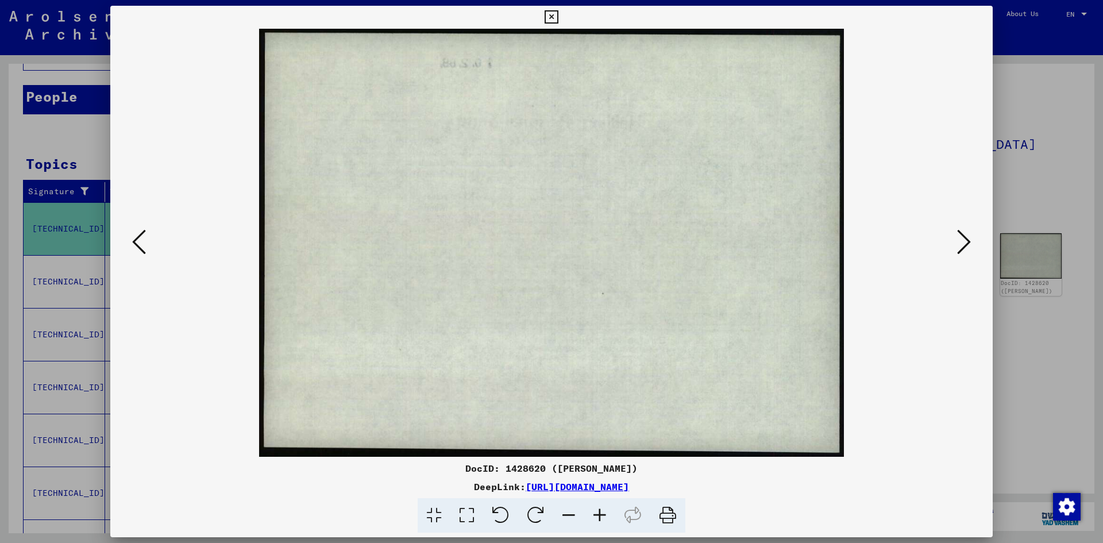
click at [960, 238] on icon at bounding box center [964, 242] width 14 height 28
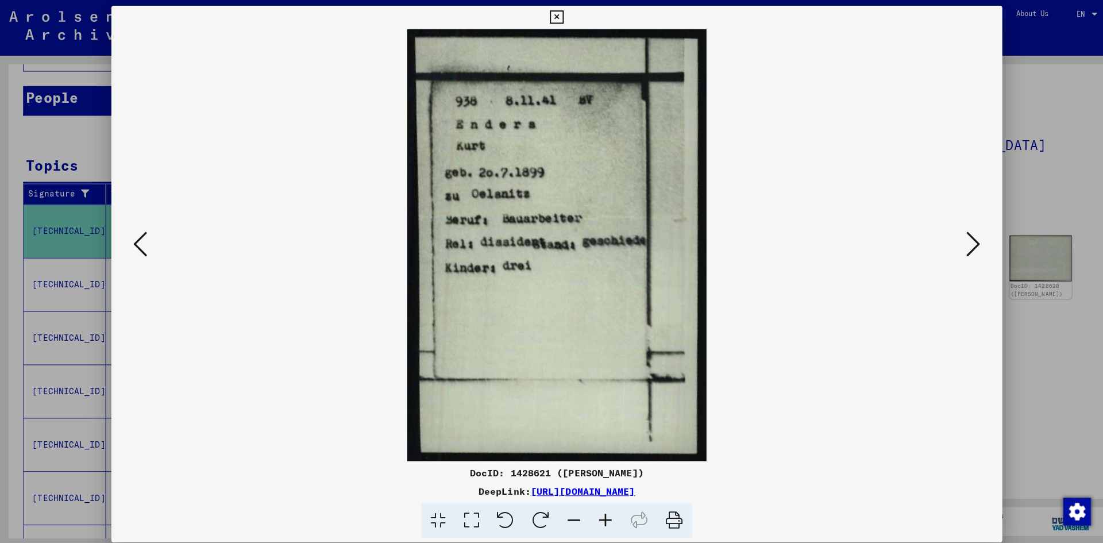
click at [965, 243] on icon at bounding box center [964, 242] width 14 height 28
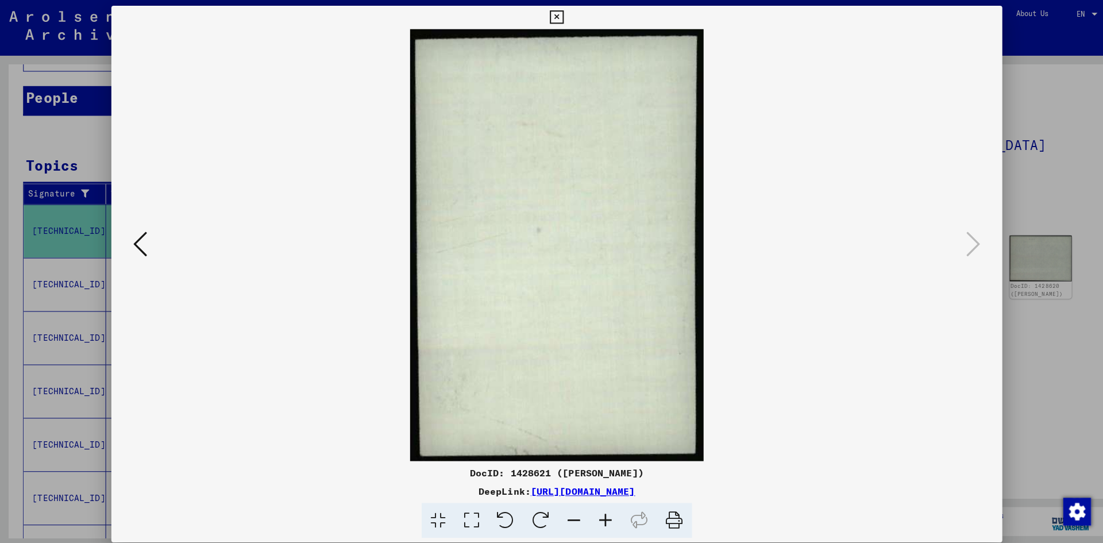
click at [549, 20] on icon at bounding box center [551, 17] width 13 height 14
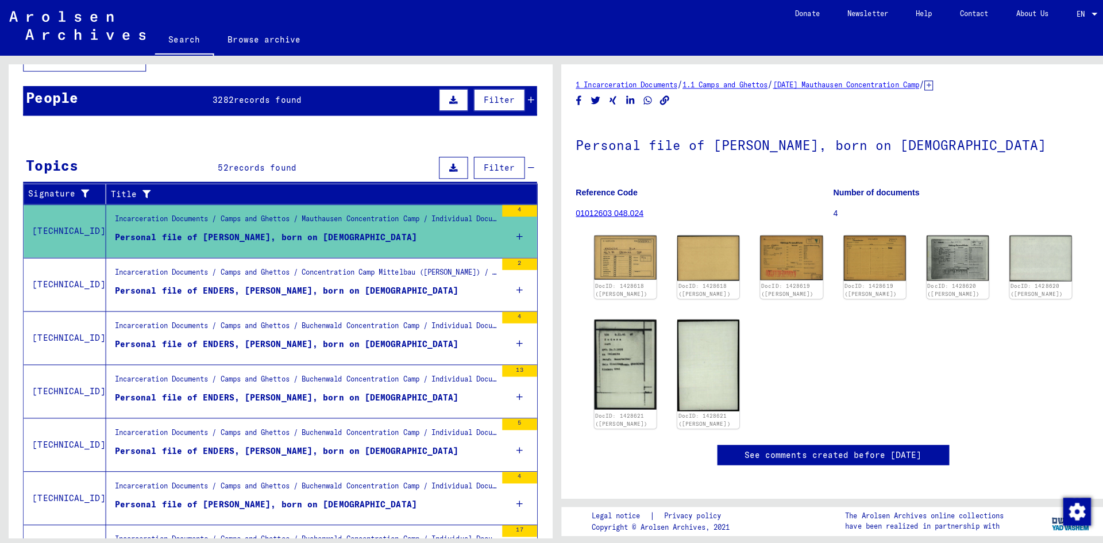
click at [609, 213] on link "01012603 048.024" at bounding box center [604, 210] width 67 height 9
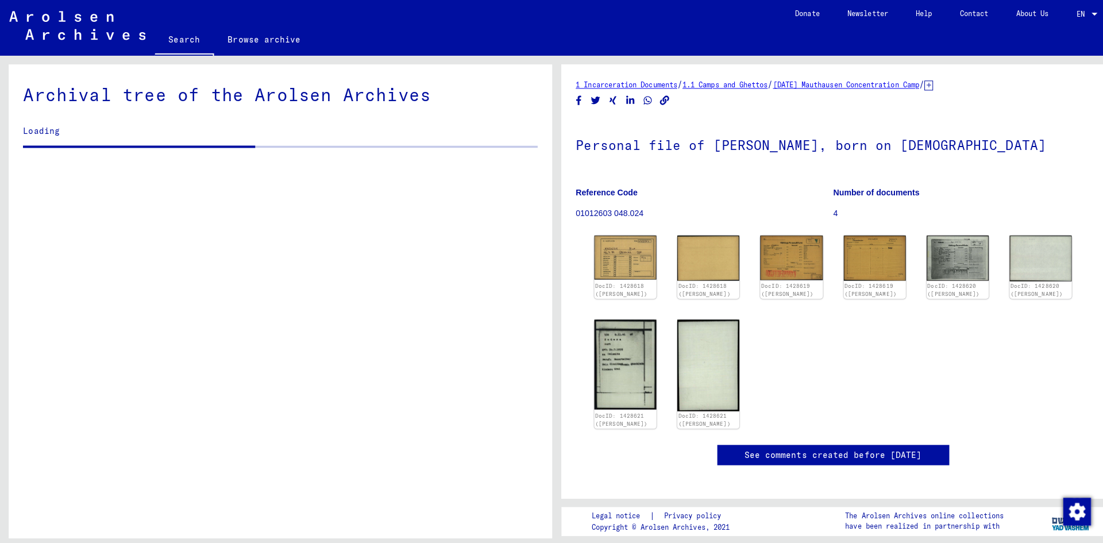
click at [849, 273] on img at bounding box center [866, 255] width 61 height 45
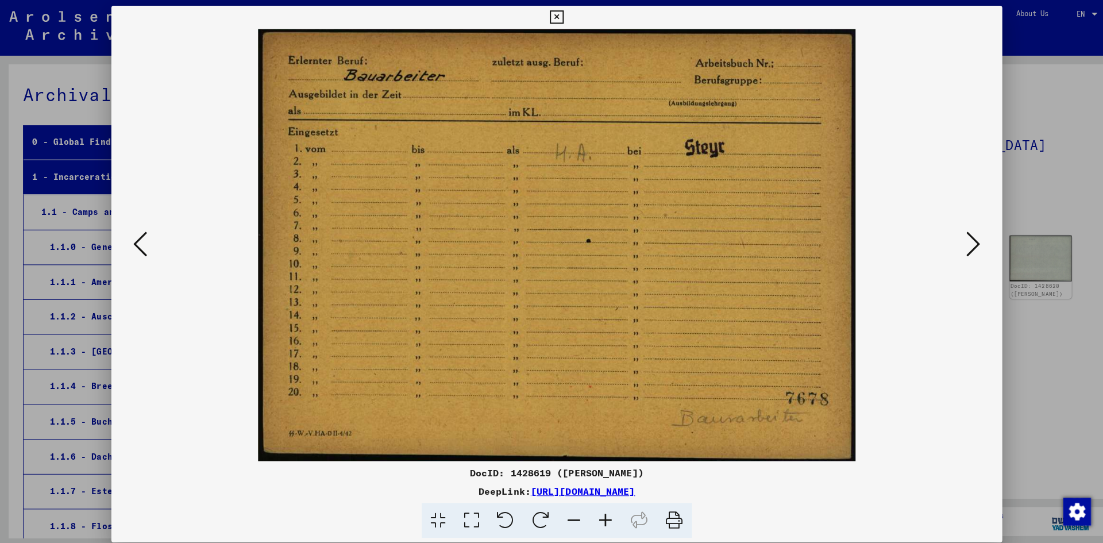
scroll to position [6497, 0]
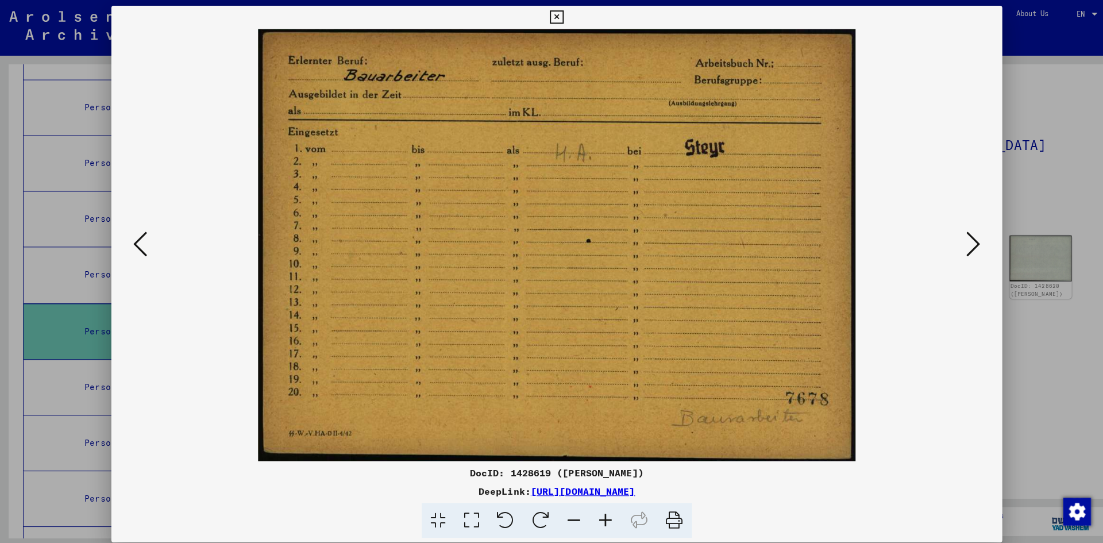
click at [971, 243] on button at bounding box center [964, 242] width 21 height 33
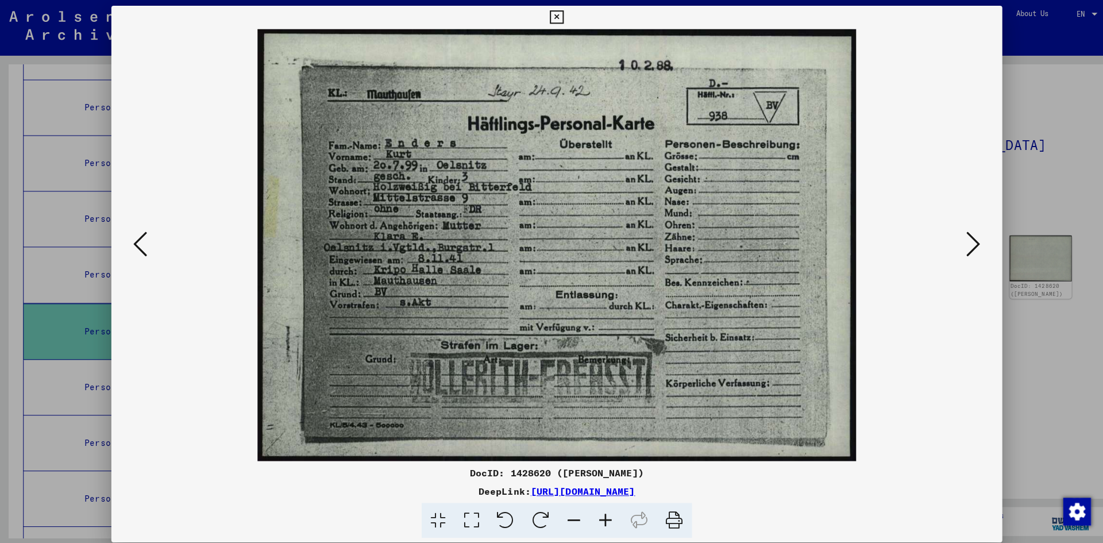
click at [549, 21] on icon at bounding box center [551, 17] width 13 height 14
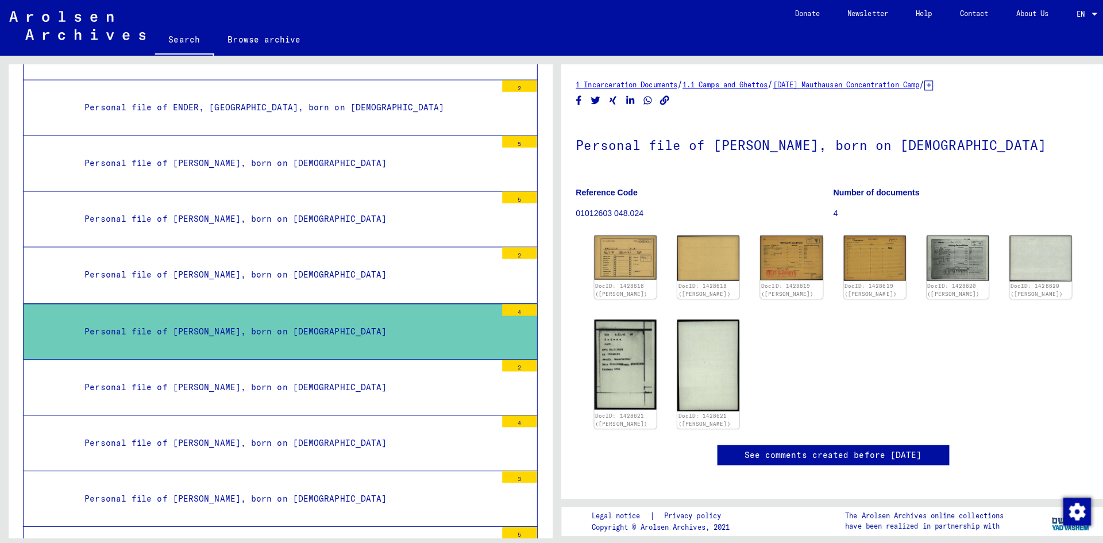
click at [622, 261] on img at bounding box center [619, 255] width 61 height 44
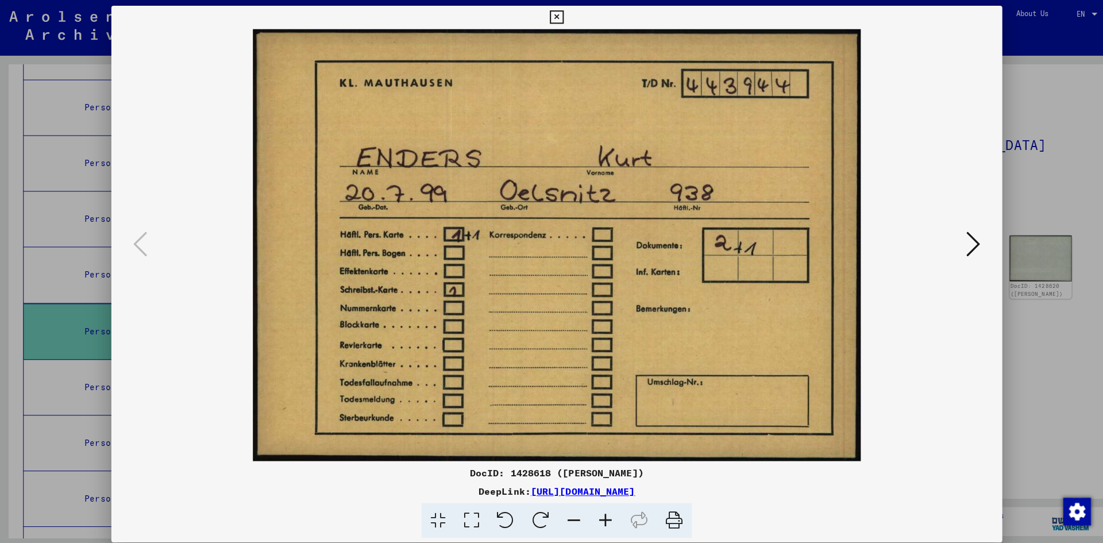
click at [966, 241] on icon at bounding box center [964, 242] width 14 height 28
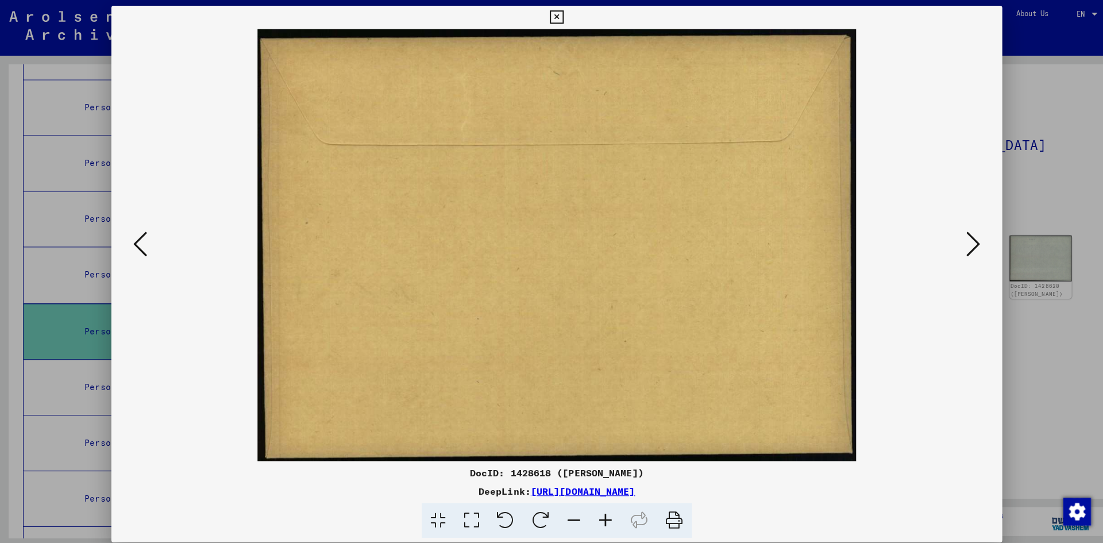
click at [966, 241] on icon at bounding box center [964, 242] width 14 height 28
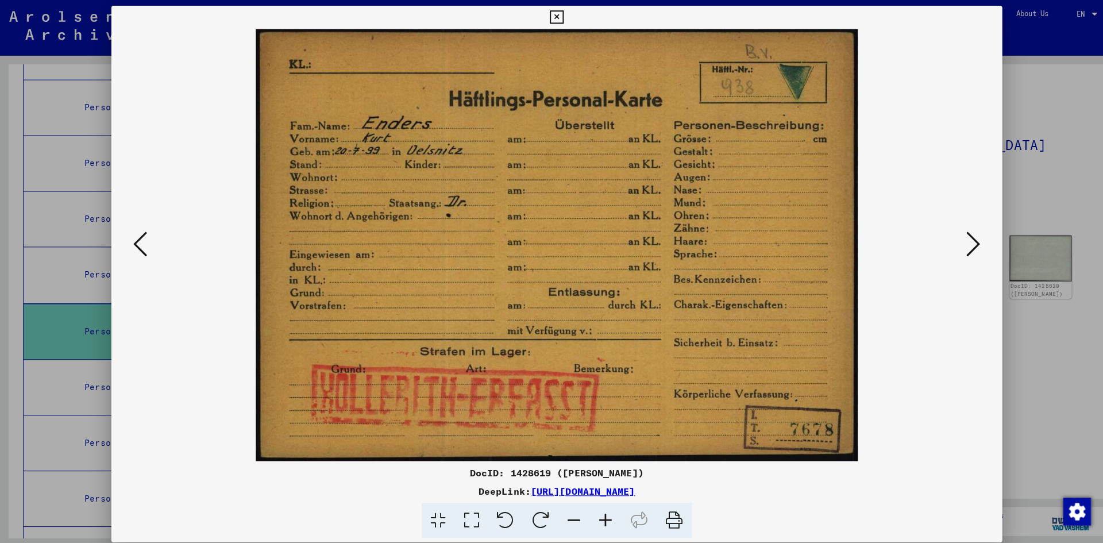
click at [966, 241] on icon at bounding box center [964, 242] width 14 height 28
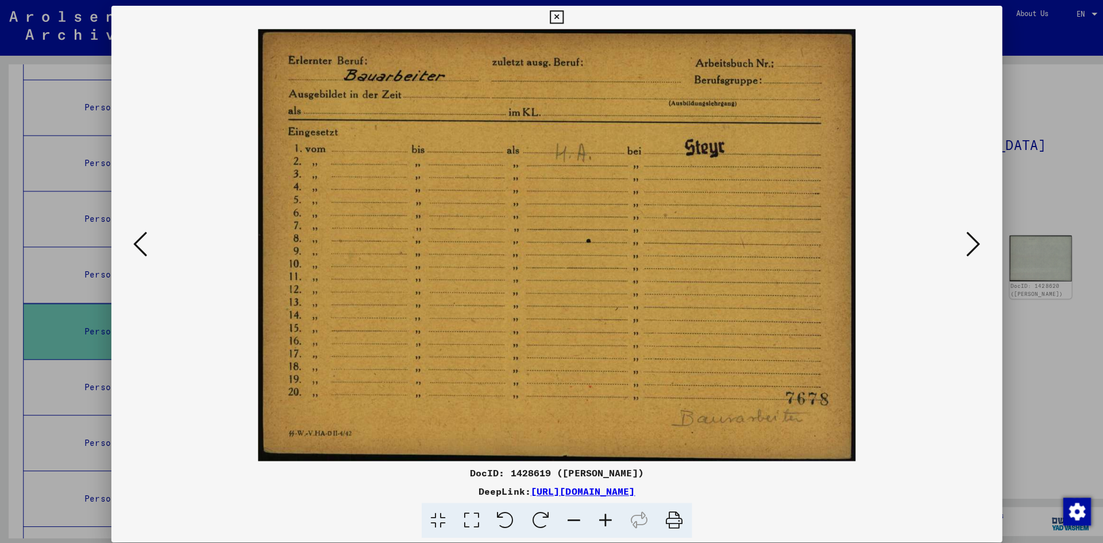
click at [966, 241] on icon at bounding box center [964, 242] width 14 height 28
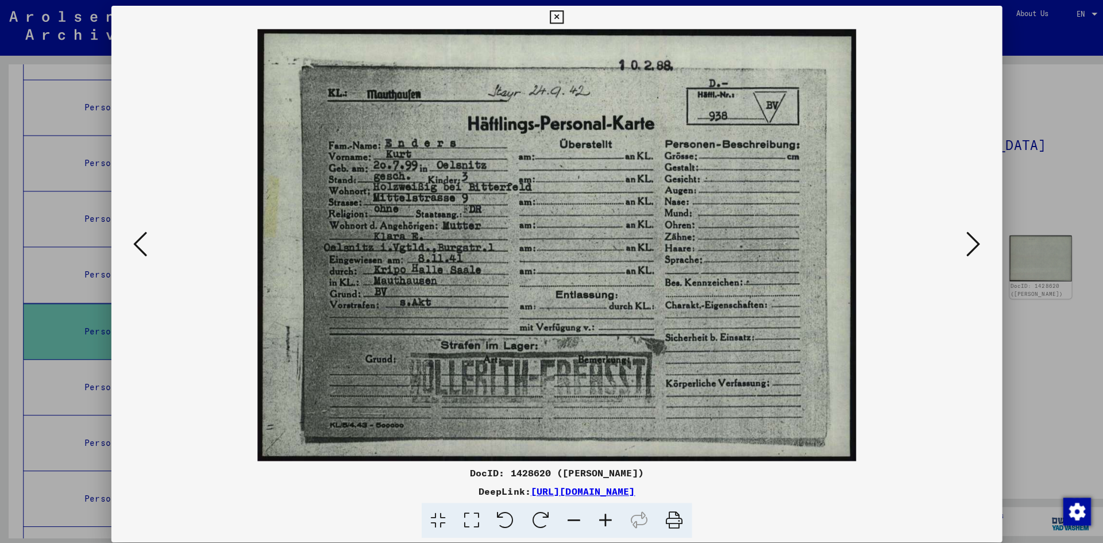
click at [966, 241] on icon at bounding box center [964, 242] width 14 height 28
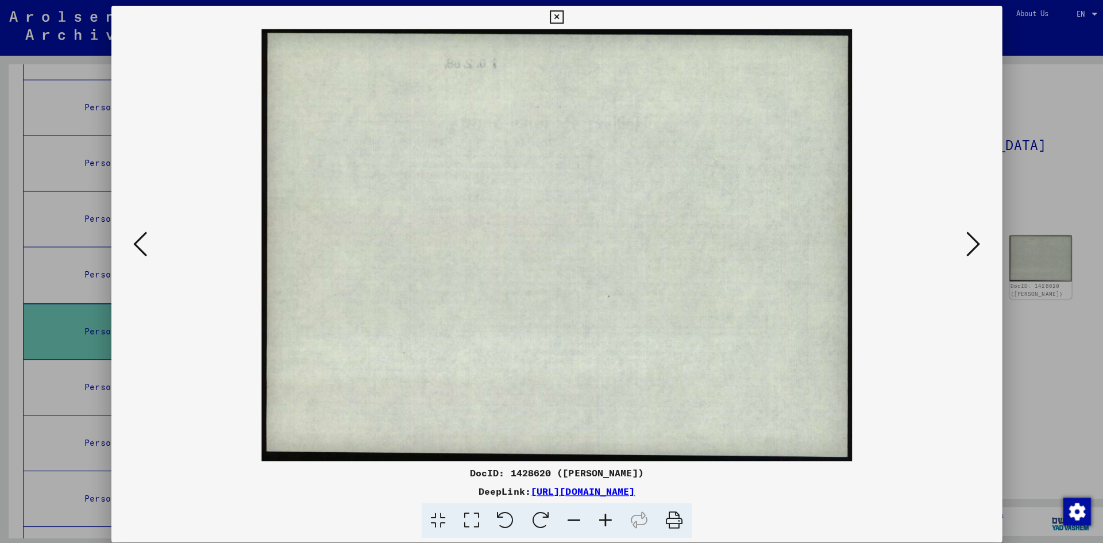
click at [966, 241] on icon at bounding box center [964, 242] width 14 height 28
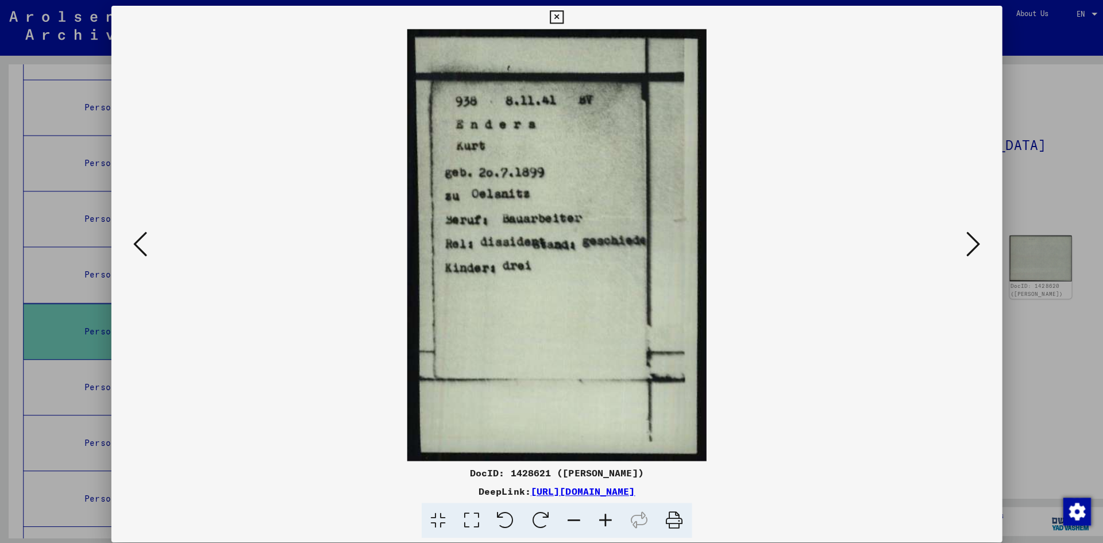
click at [966, 241] on icon at bounding box center [964, 242] width 14 height 28
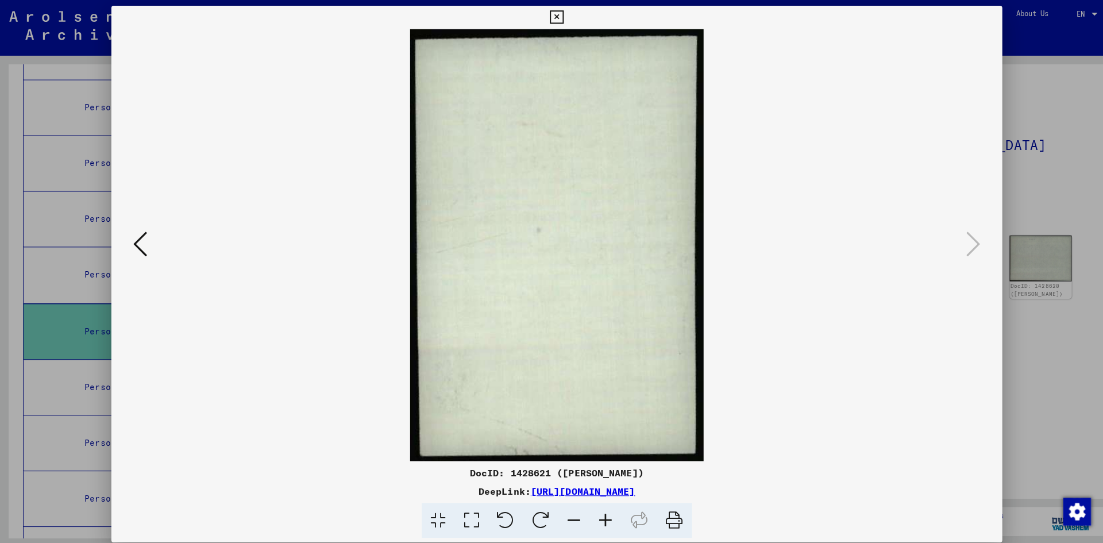
click at [136, 243] on icon at bounding box center [139, 242] width 14 height 28
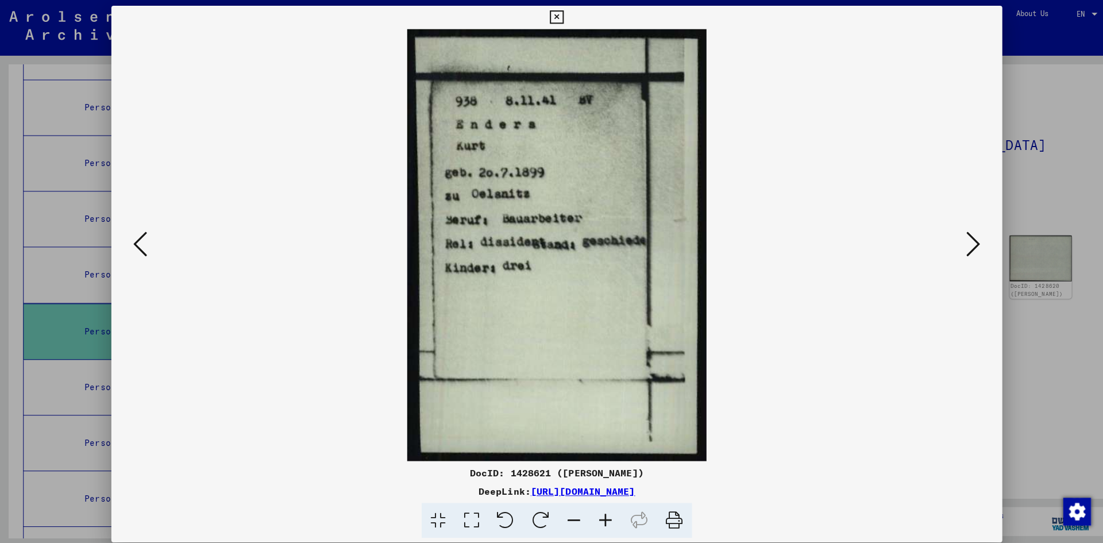
click at [136, 243] on icon at bounding box center [139, 242] width 14 height 28
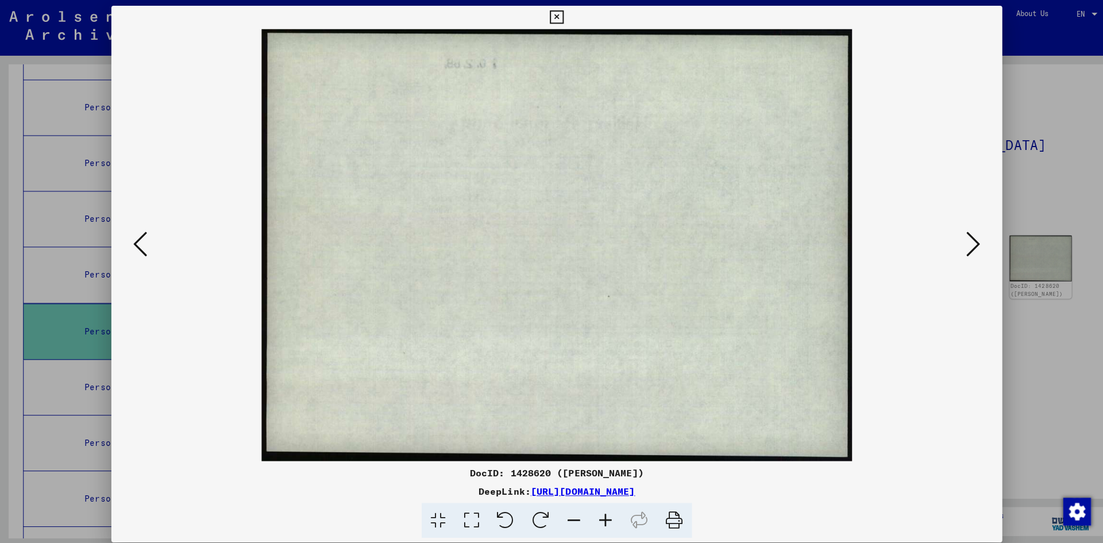
click at [136, 243] on icon at bounding box center [139, 242] width 14 height 28
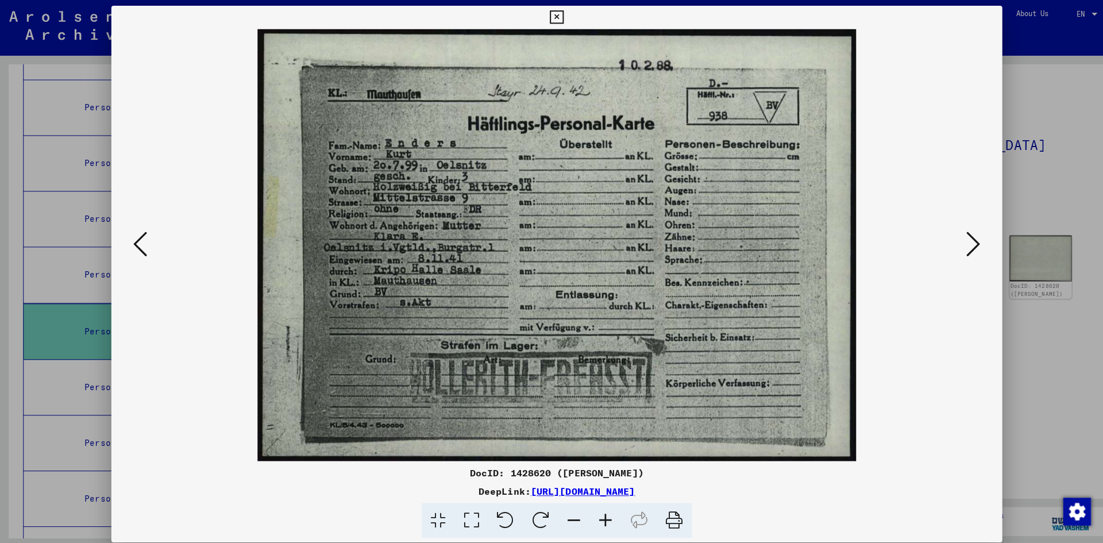
click at [960, 241] on icon at bounding box center [964, 242] width 14 height 28
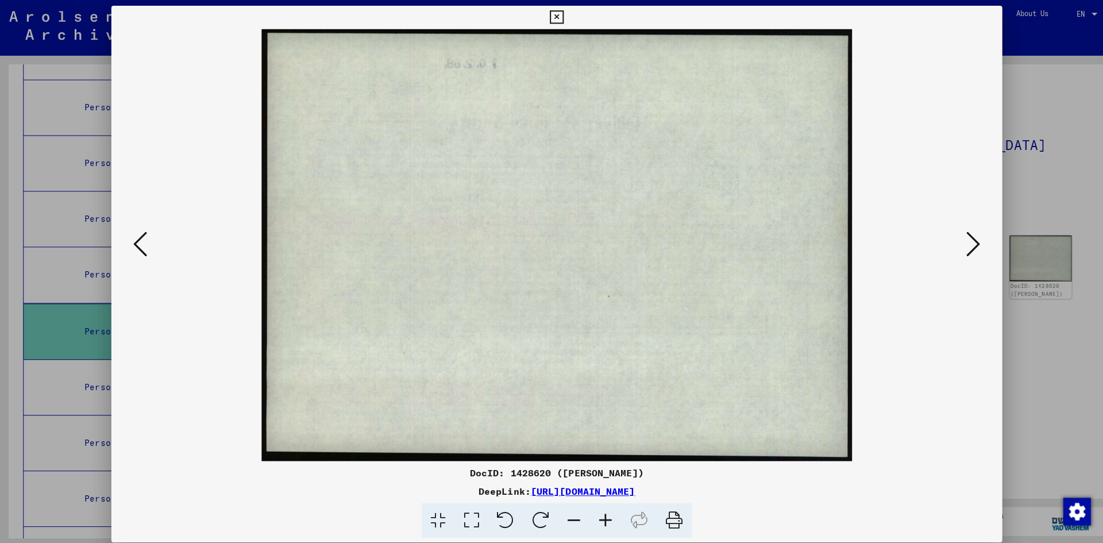
click at [960, 241] on icon at bounding box center [964, 242] width 14 height 28
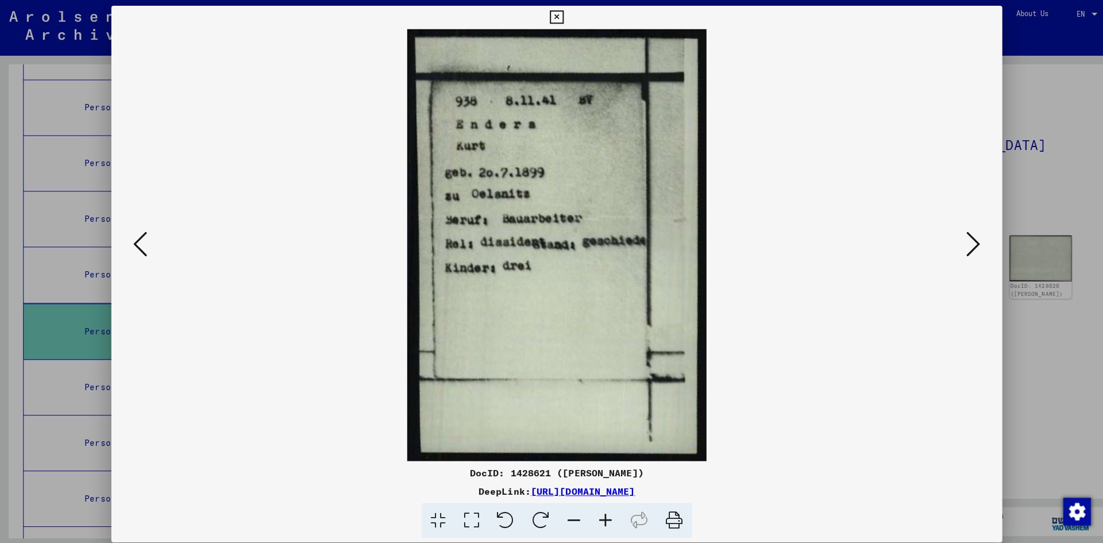
click at [960, 241] on icon at bounding box center [964, 242] width 14 height 28
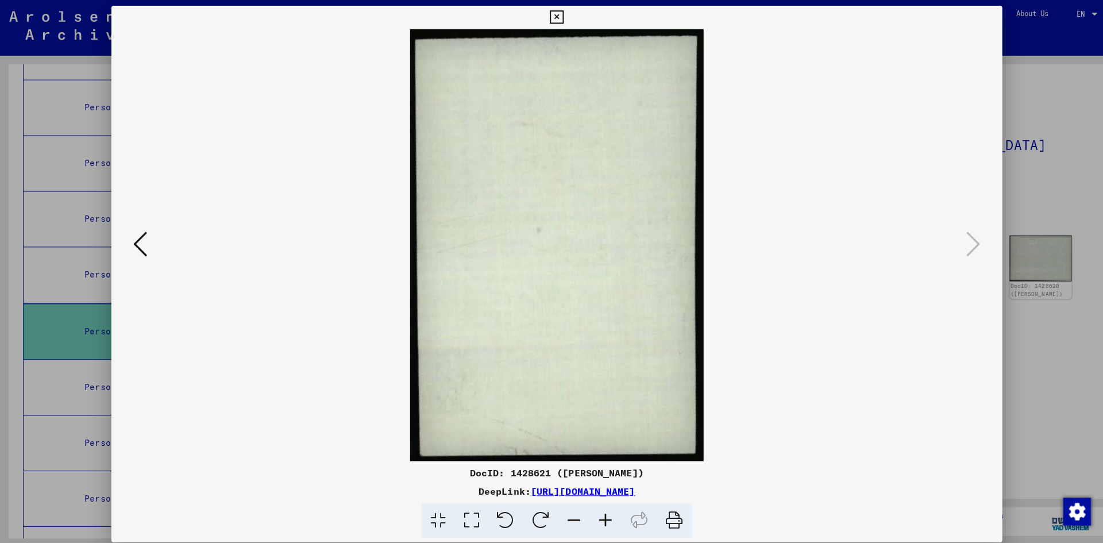
click at [554, 15] on icon at bounding box center [551, 17] width 13 height 14
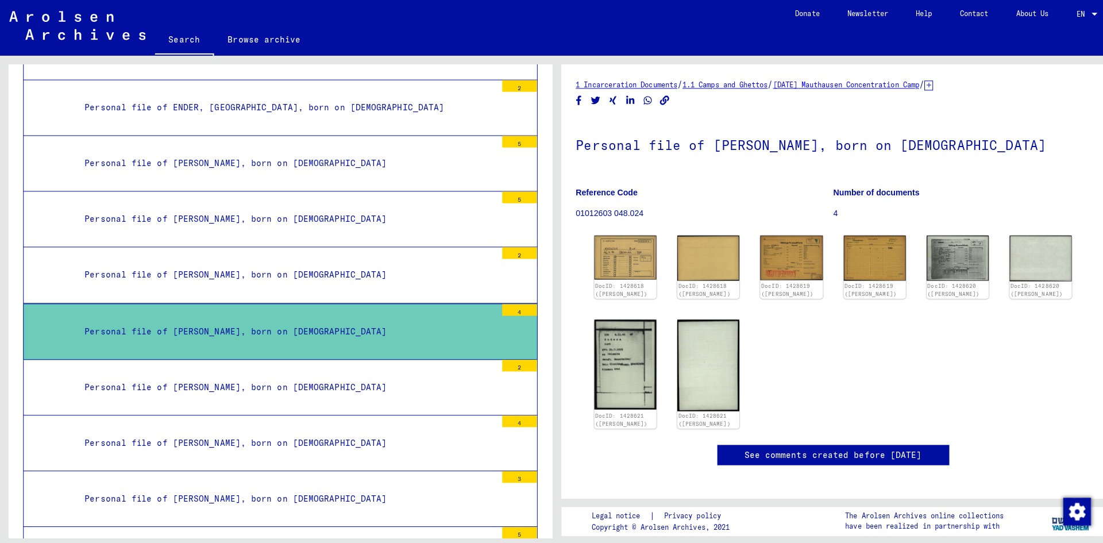
click at [214, 372] on div "Personal file of [PERSON_NAME], born on [DEMOGRAPHIC_DATA]" at bounding box center [283, 383] width 417 height 22
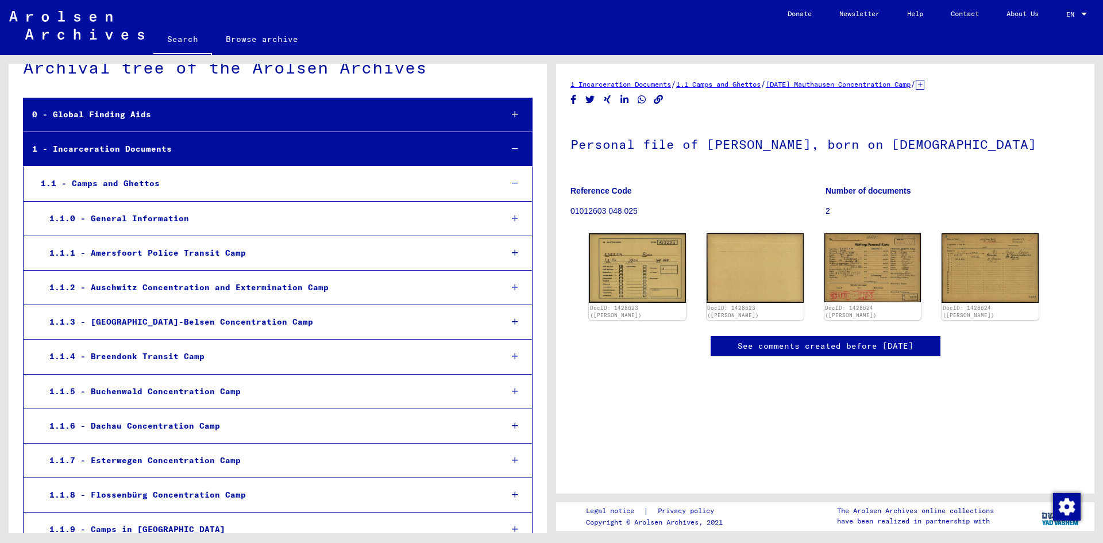
scroll to position [28, 0]
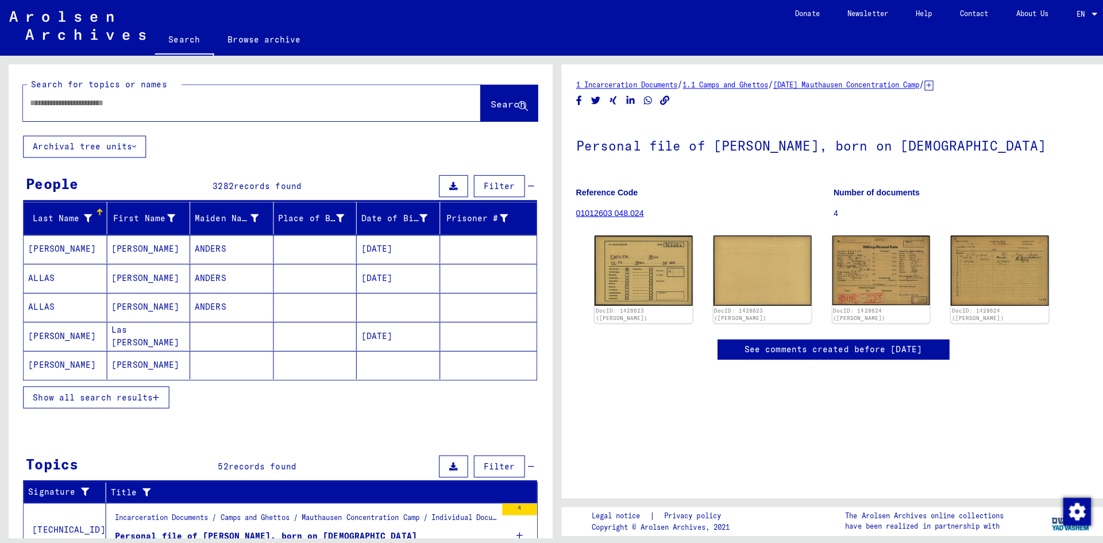
type input "*******"
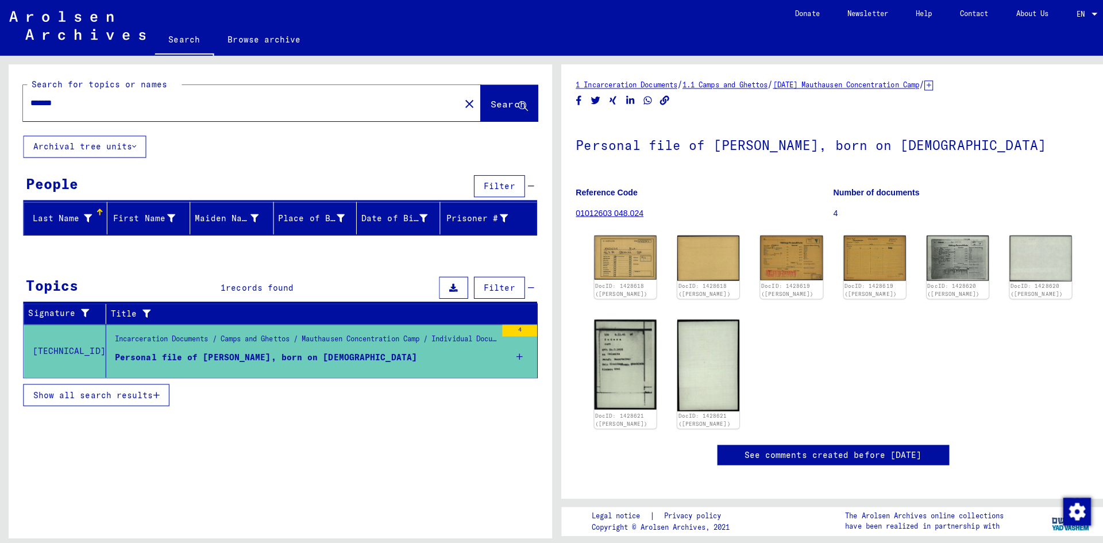
click at [124, 386] on span "Show all search results" at bounding box center [92, 391] width 119 height 10
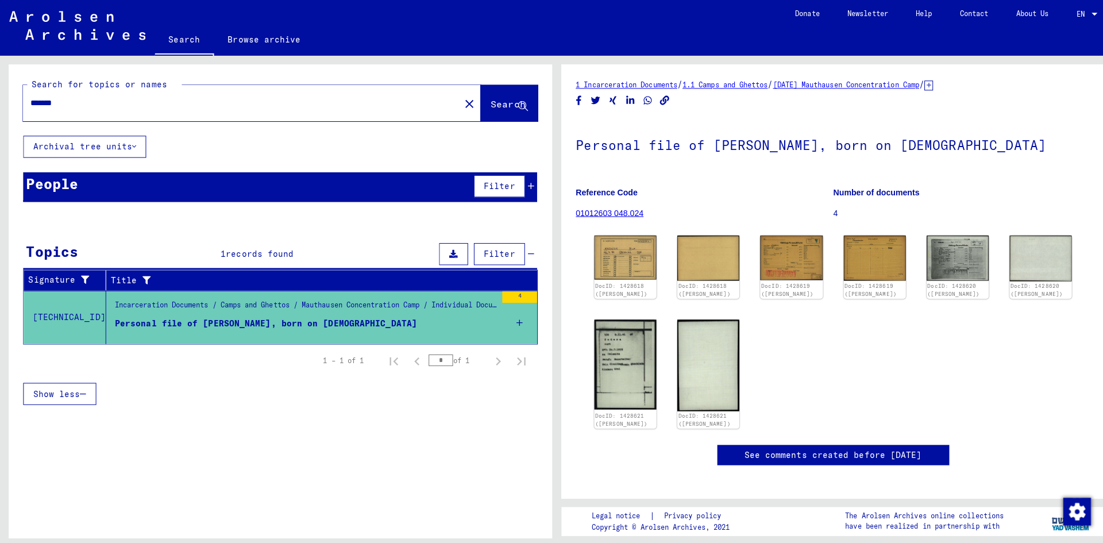
click at [515, 318] on icon at bounding box center [515, 320] width 6 height 40
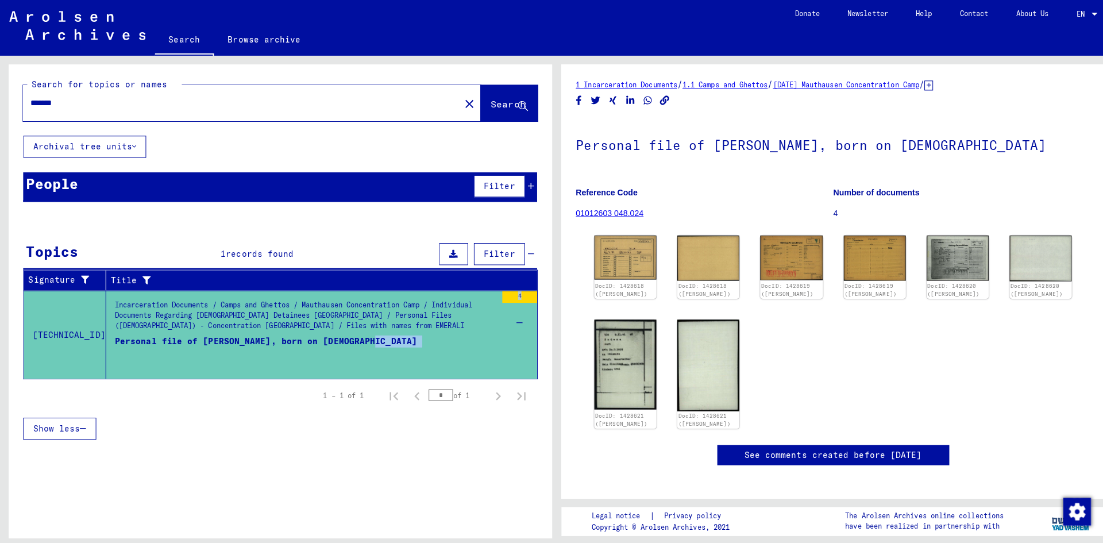
drag, startPoint x: 515, startPoint y: 318, endPoint x: 402, endPoint y: 334, distance: 113.8
click at [532, 288] on yv-its-topic-title-column "Incarceration Documents / Camps and Ghettos / Mauthausen Concentration Camp / I…" at bounding box center [532, 288] width 0 height 0
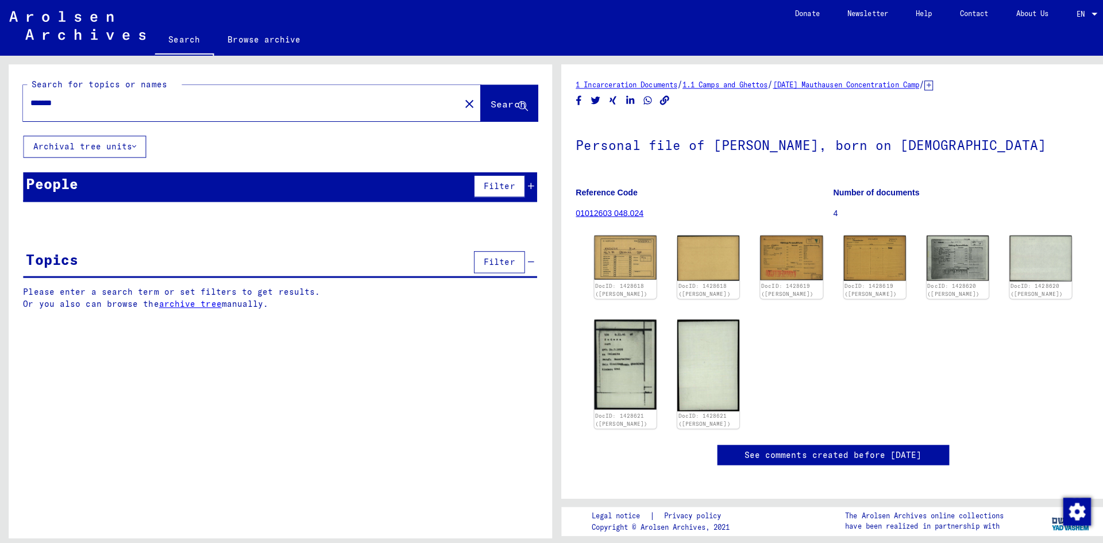
click at [402, 334] on div "Search for topics or names ******* close Search Archival tree units People Filt…" at bounding box center [278, 303] width 538 height 478
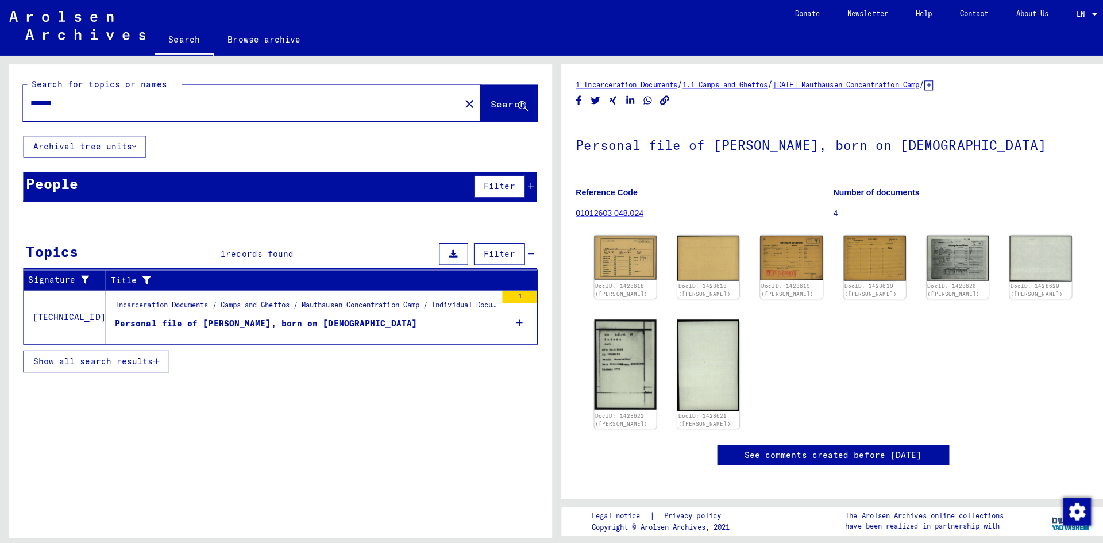
click at [382, 325] on figure "Personal file of [PERSON_NAME], born on [DEMOGRAPHIC_DATA]" at bounding box center [303, 323] width 378 height 17
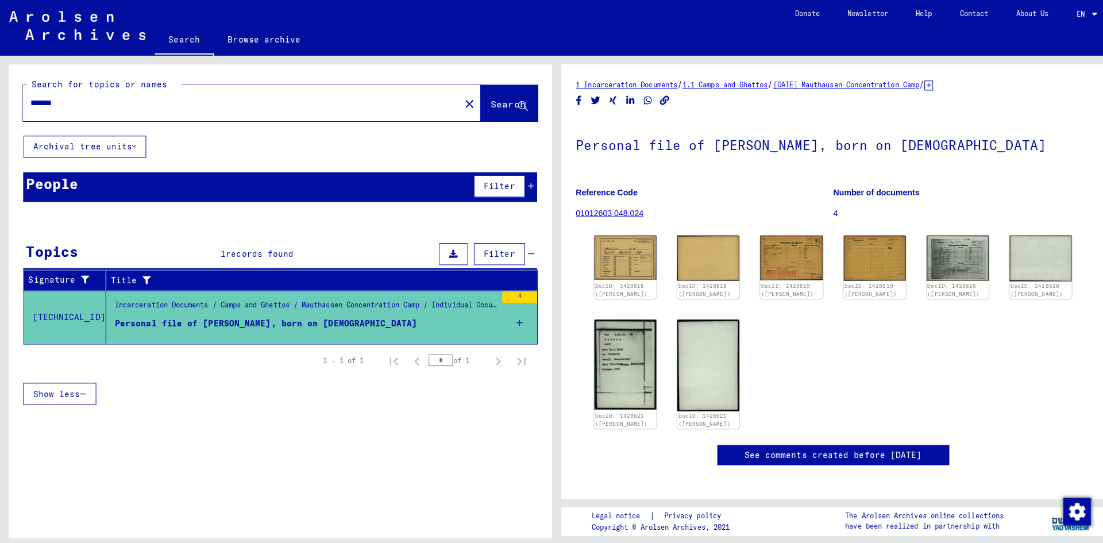
click at [622, 251] on img at bounding box center [619, 255] width 61 height 44
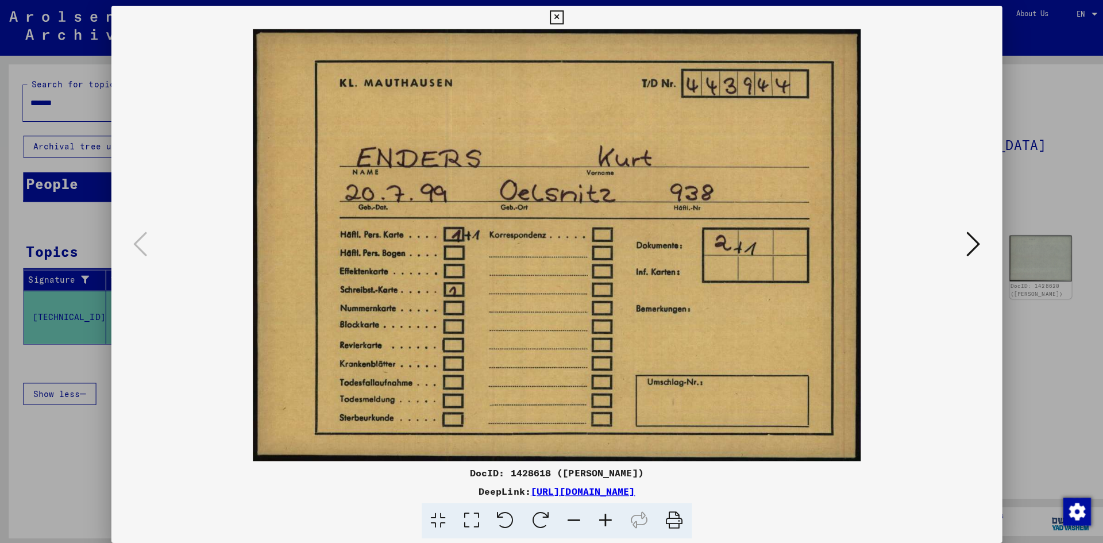
click at [622, 251] on img at bounding box center [551, 243] width 805 height 428
click at [960, 239] on icon at bounding box center [964, 242] width 14 height 28
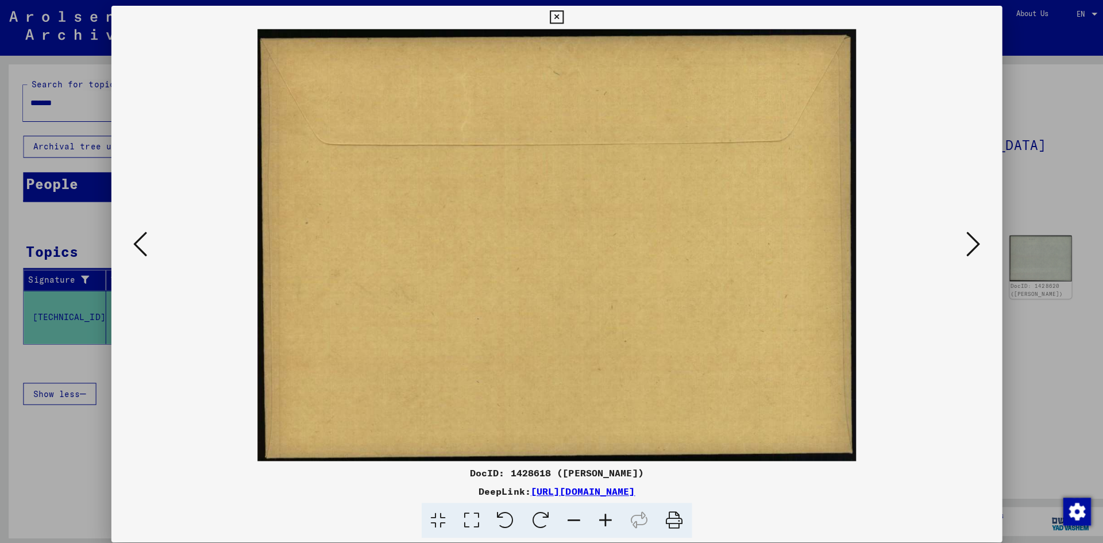
click at [960, 239] on icon at bounding box center [964, 242] width 14 height 28
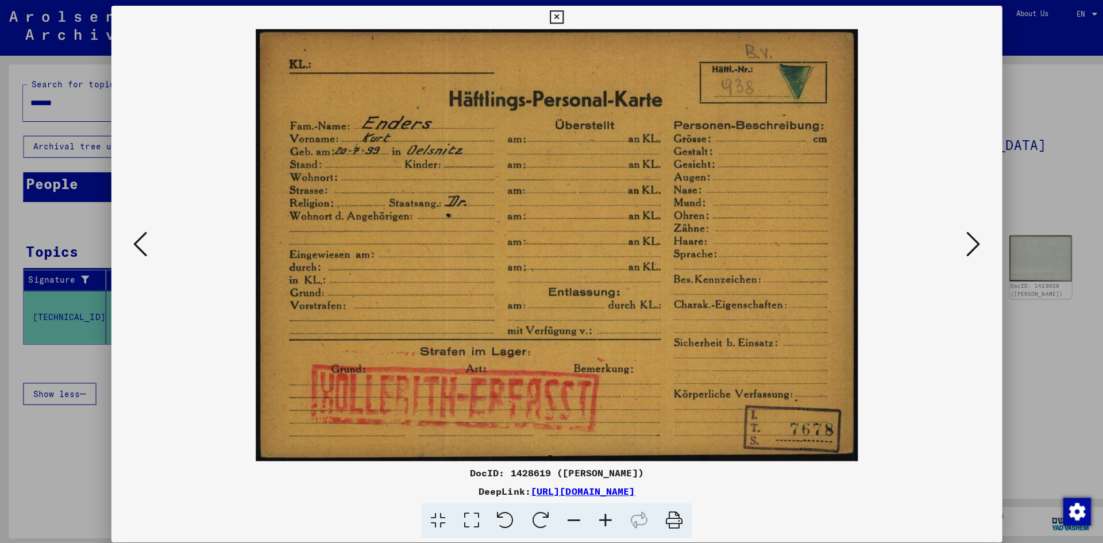
click at [960, 245] on icon at bounding box center [964, 242] width 14 height 28
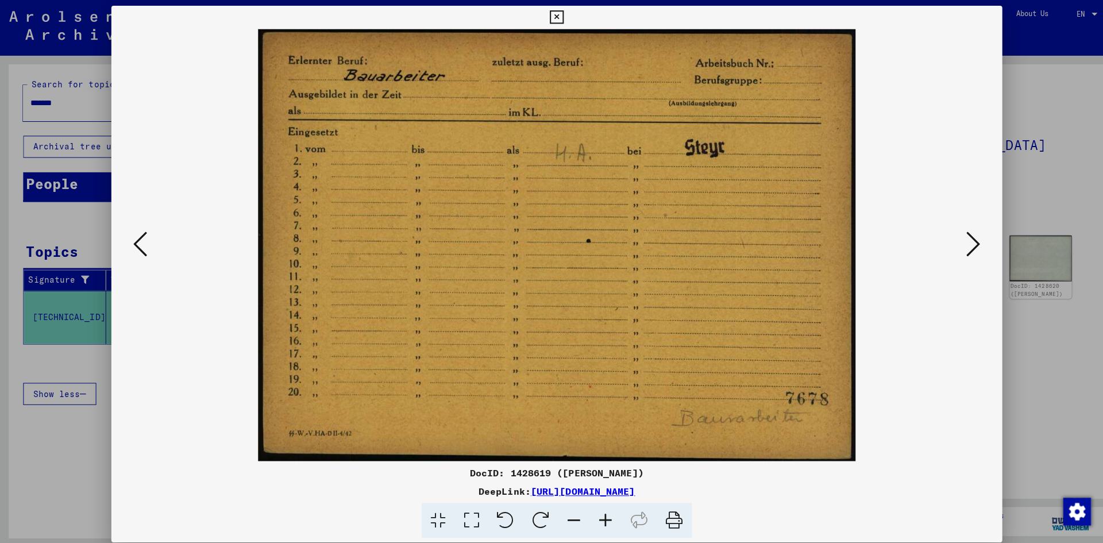
click at [140, 243] on icon at bounding box center [139, 242] width 14 height 28
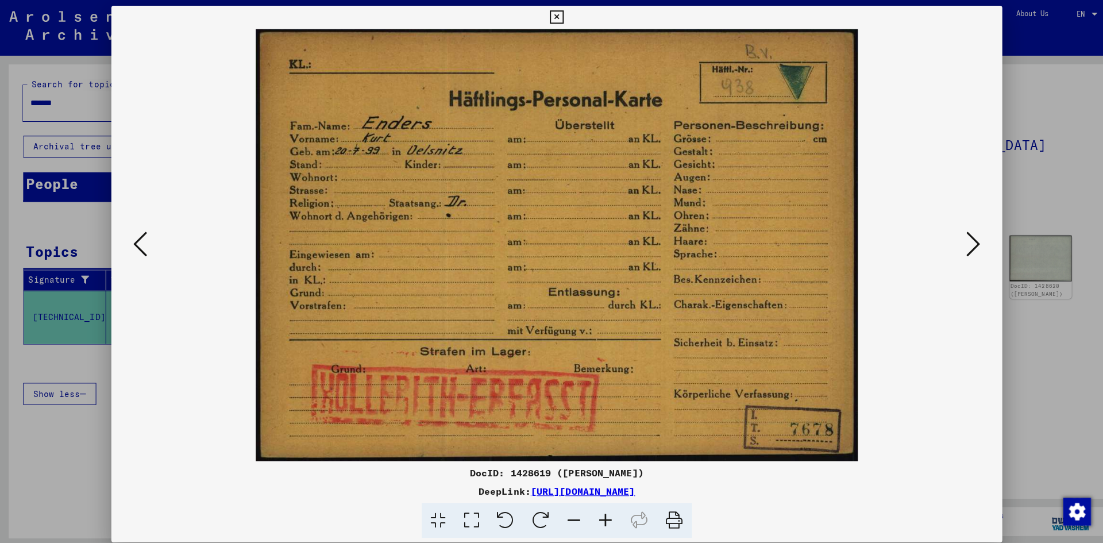
click at [964, 238] on icon at bounding box center [964, 242] width 14 height 28
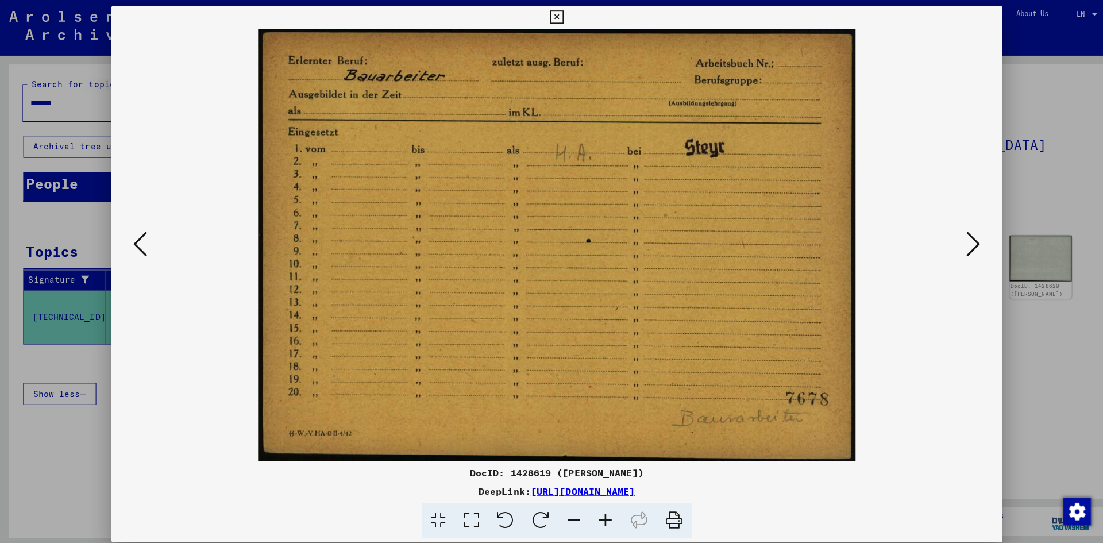
click at [964, 238] on icon at bounding box center [964, 242] width 14 height 28
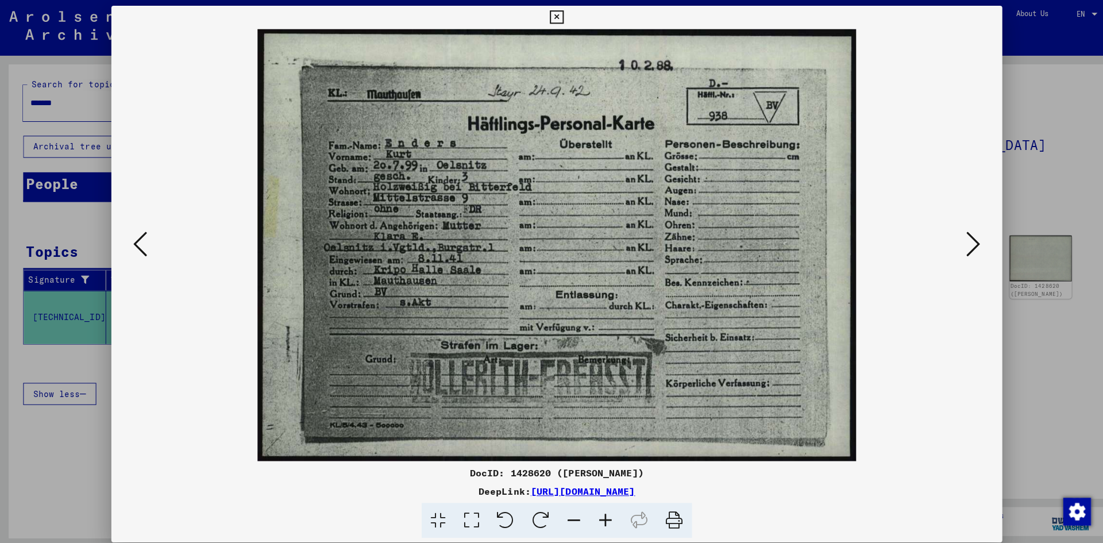
click at [547, 14] on icon at bounding box center [551, 17] width 13 height 14
